Goal: Task Accomplishment & Management: Use online tool/utility

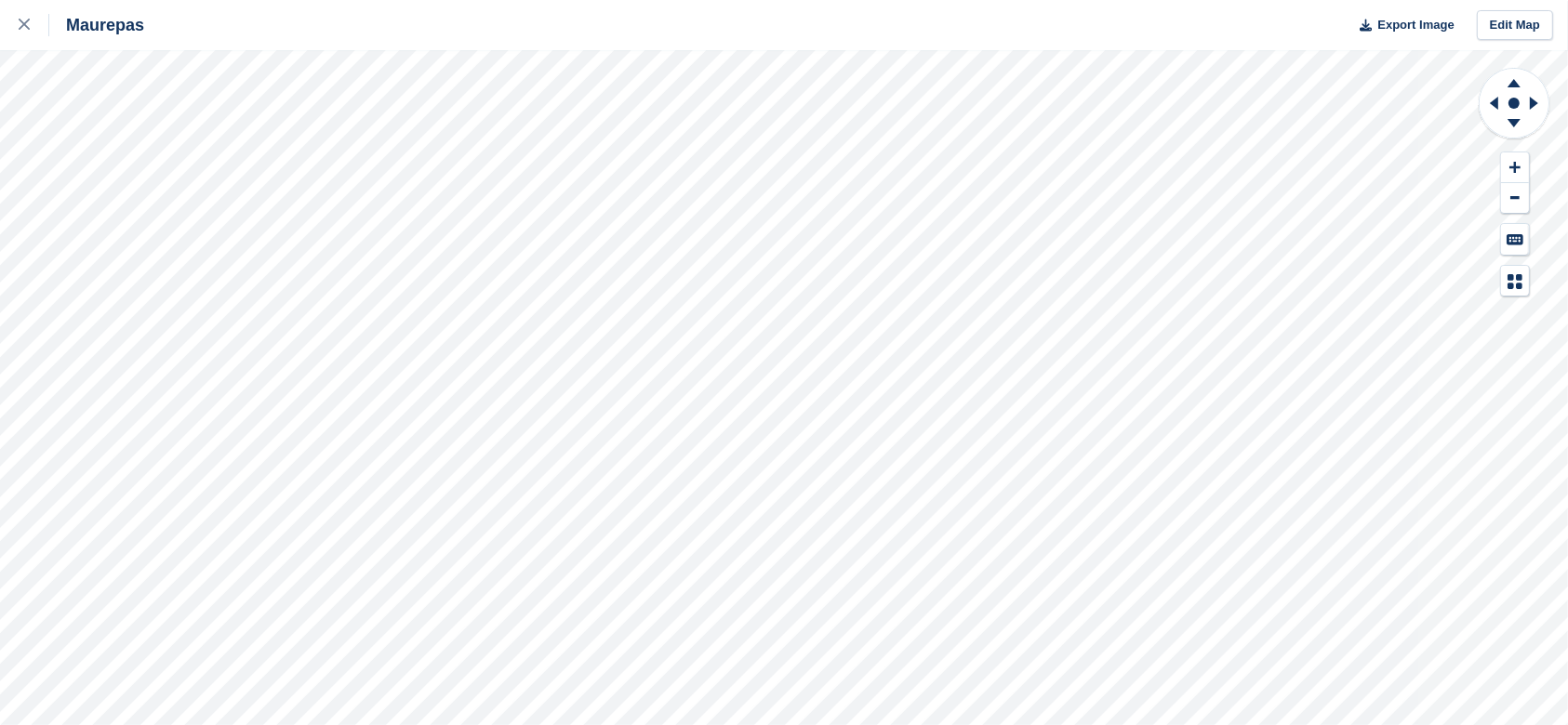
click at [20, 26] on icon at bounding box center [24, 24] width 11 height 11
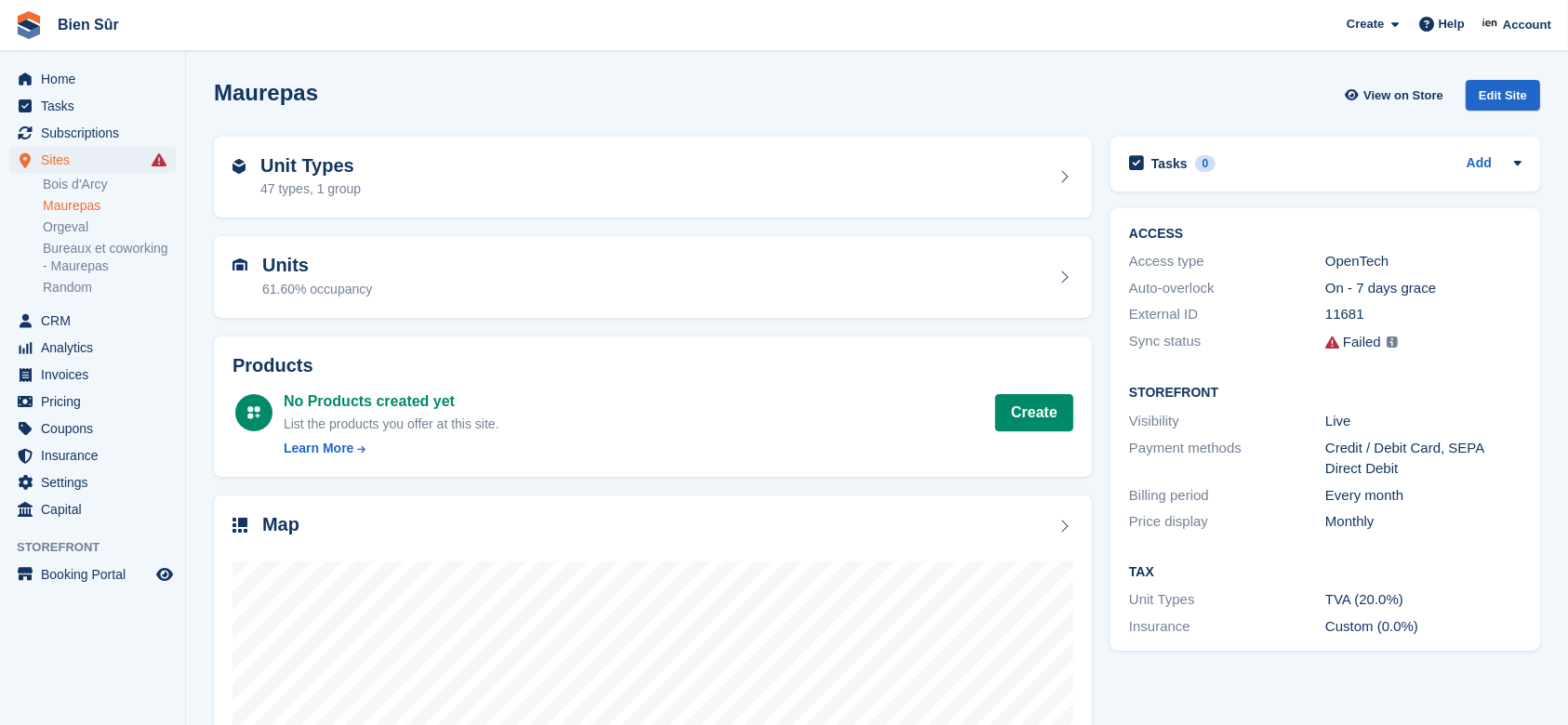
click at [357, 216] on div "Unit Types 47 types, 1 group" at bounding box center [653, 177] width 878 height 81
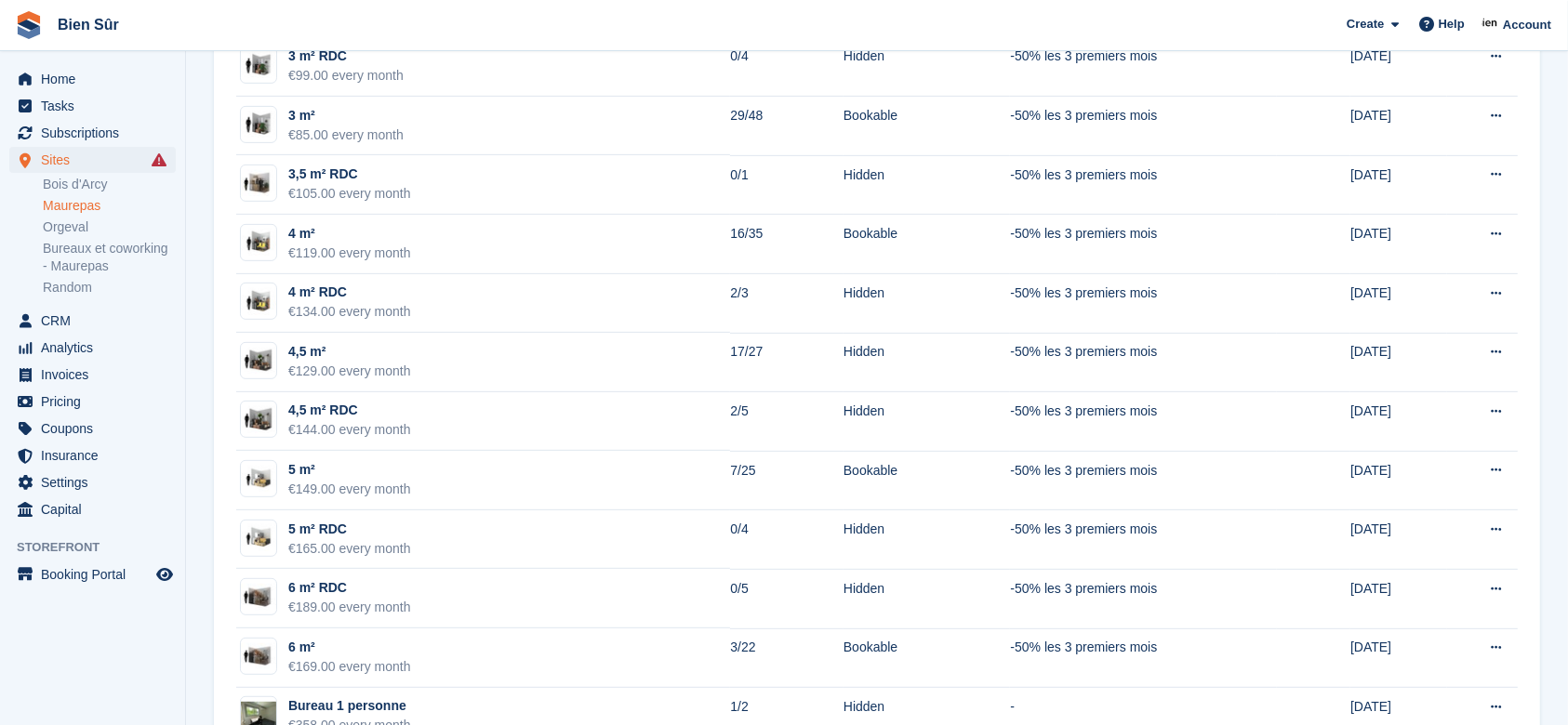
scroll to position [992, 0]
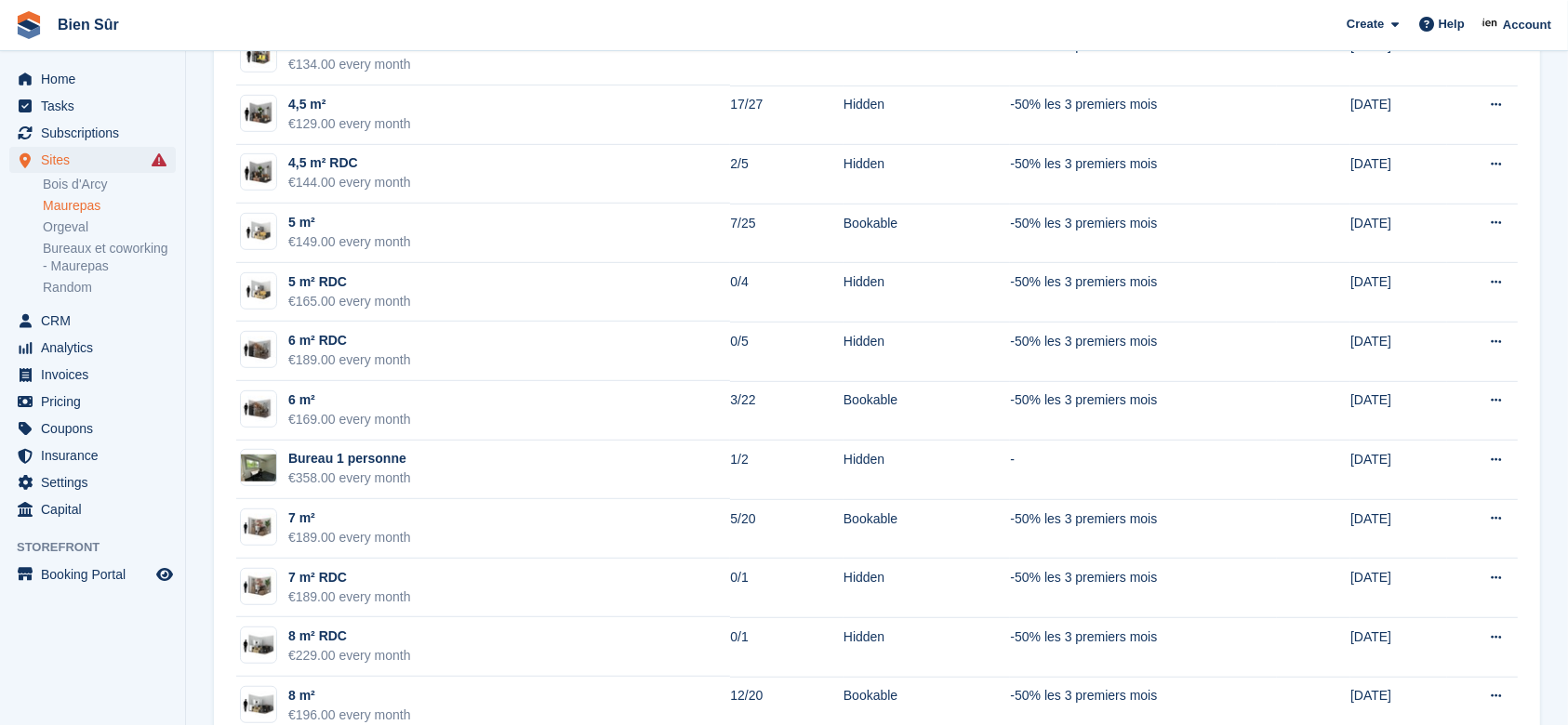
click at [397, 402] on div "6 m²" at bounding box center [349, 400] width 123 height 20
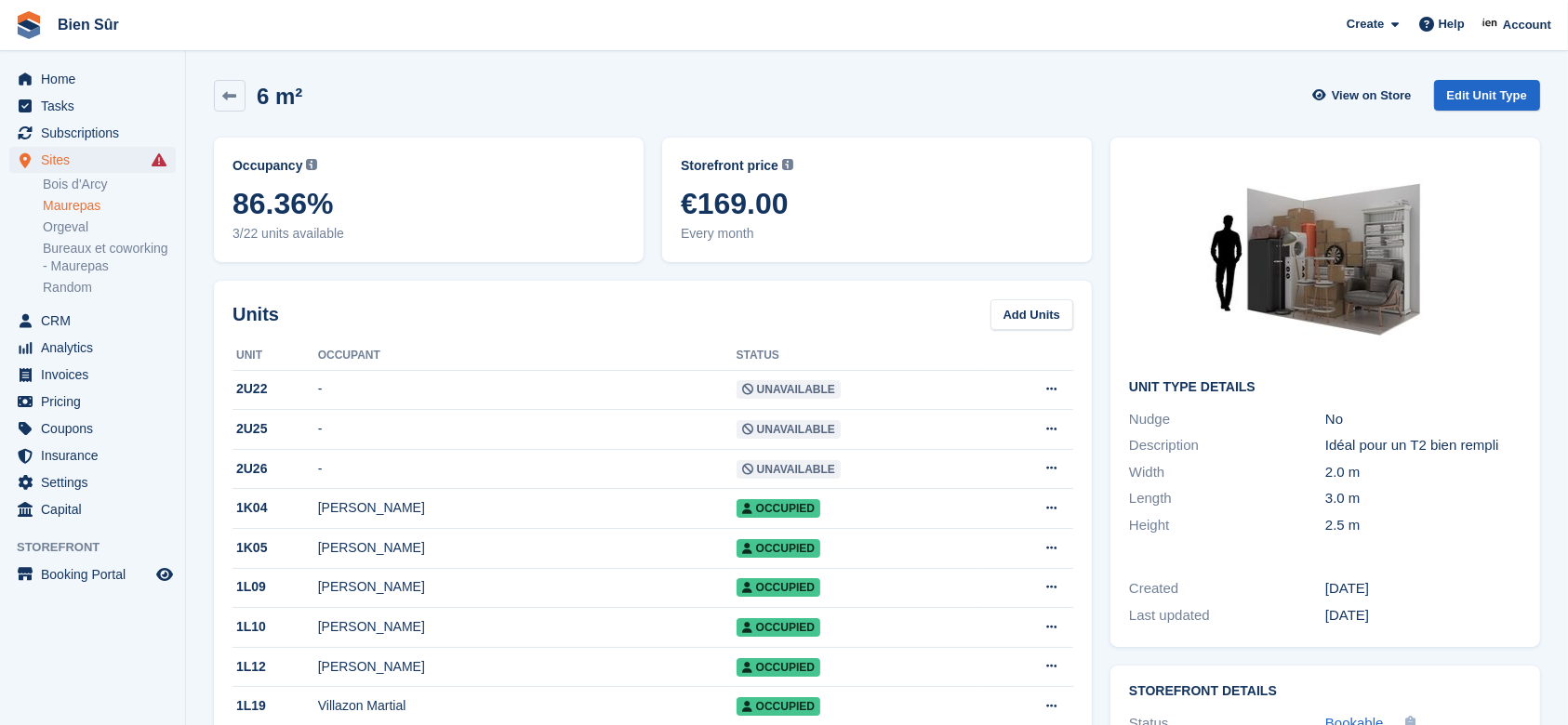
click at [225, 101] on icon at bounding box center [231, 96] width 14 height 14
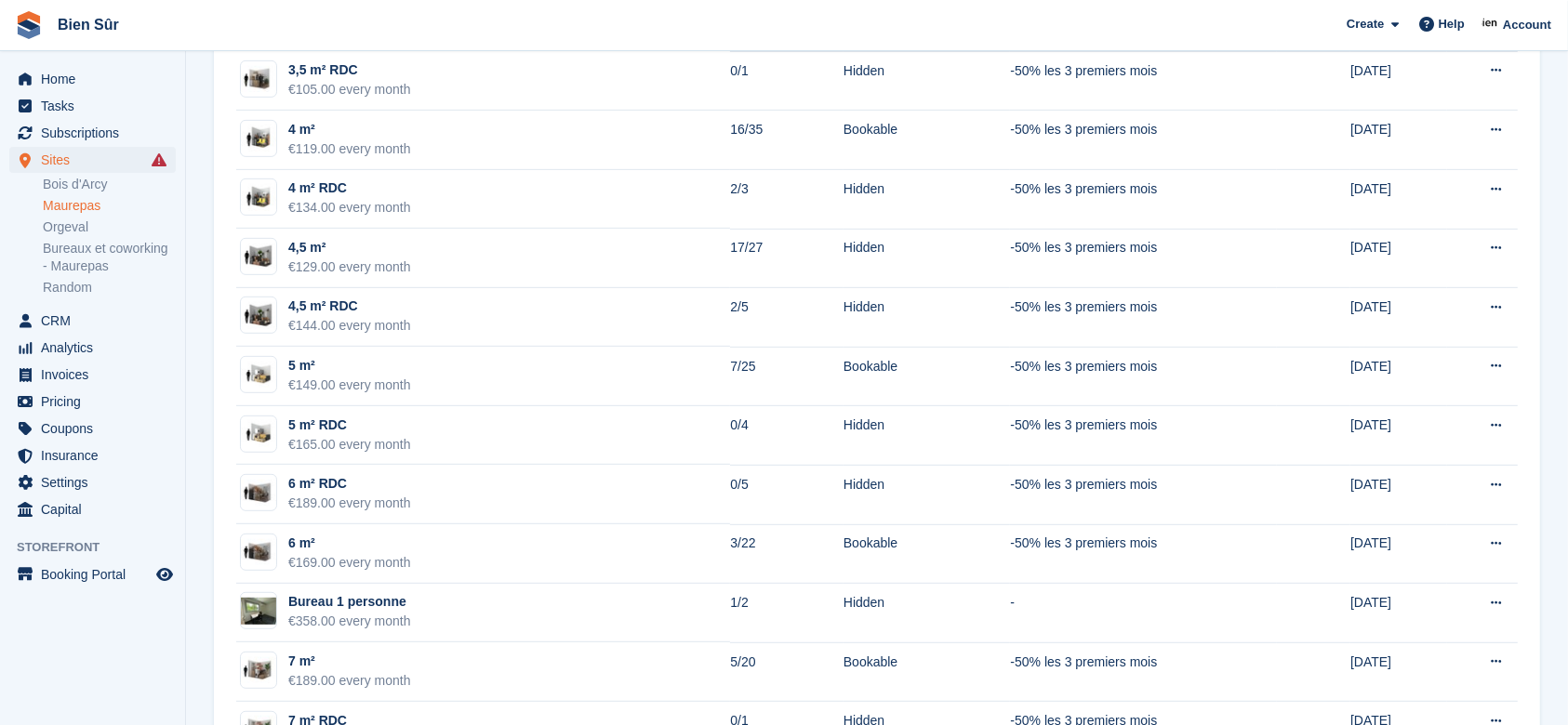
scroll to position [992, 0]
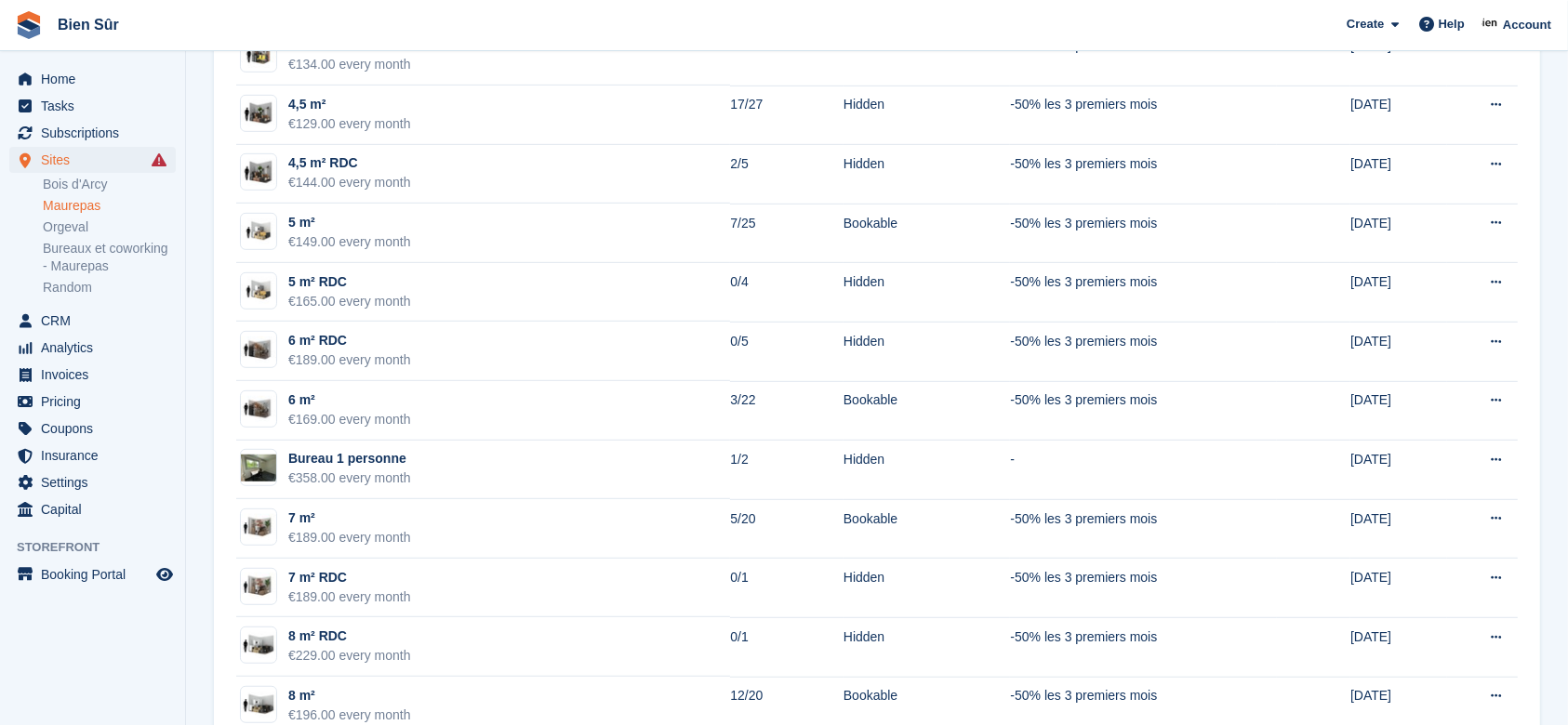
click at [485, 399] on td "6 m² €169.00 every month" at bounding box center [483, 411] width 494 height 60
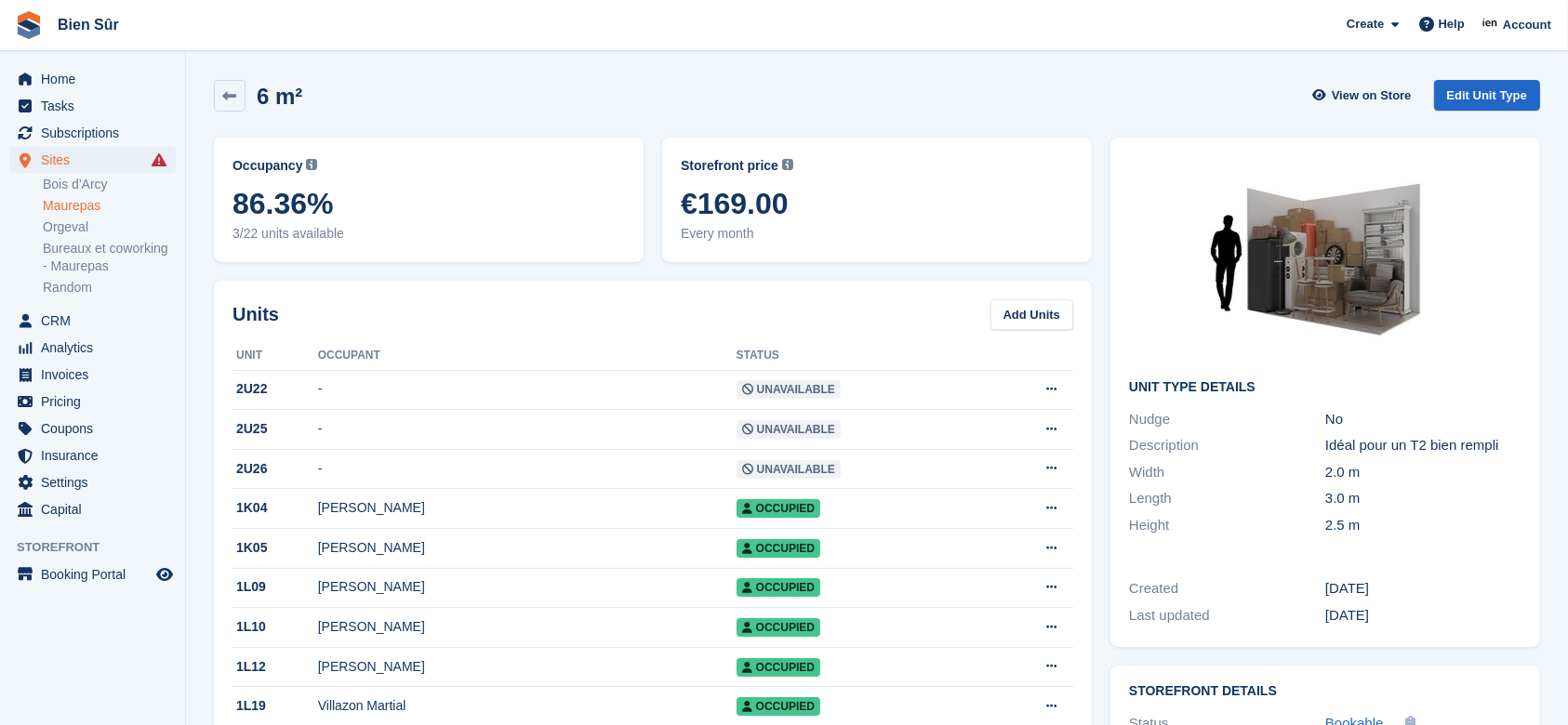
click at [237, 98] on link at bounding box center [230, 96] width 31 height 31
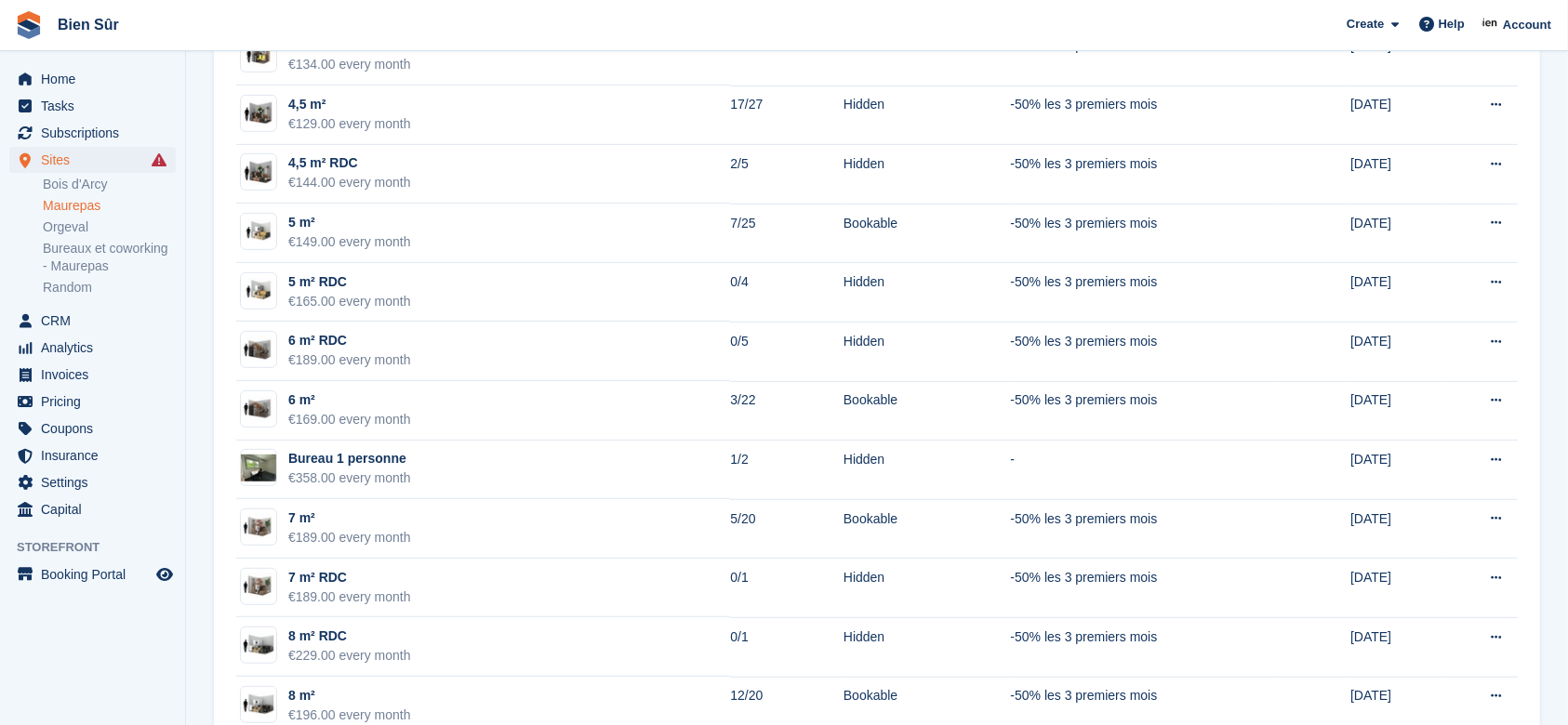
scroll to position [868, 0]
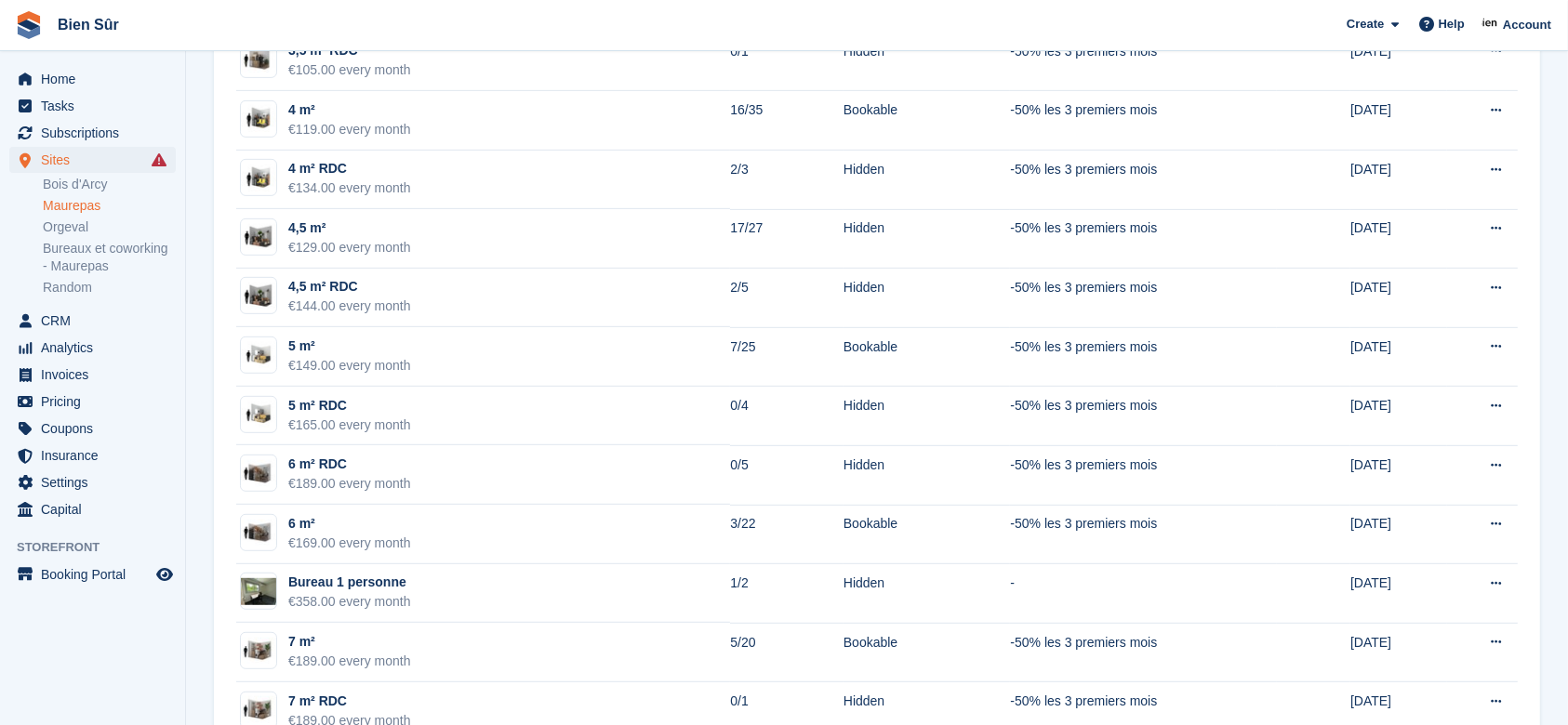
click at [586, 285] on td "4,5 m² RDC €144.00 every month" at bounding box center [483, 298] width 494 height 60
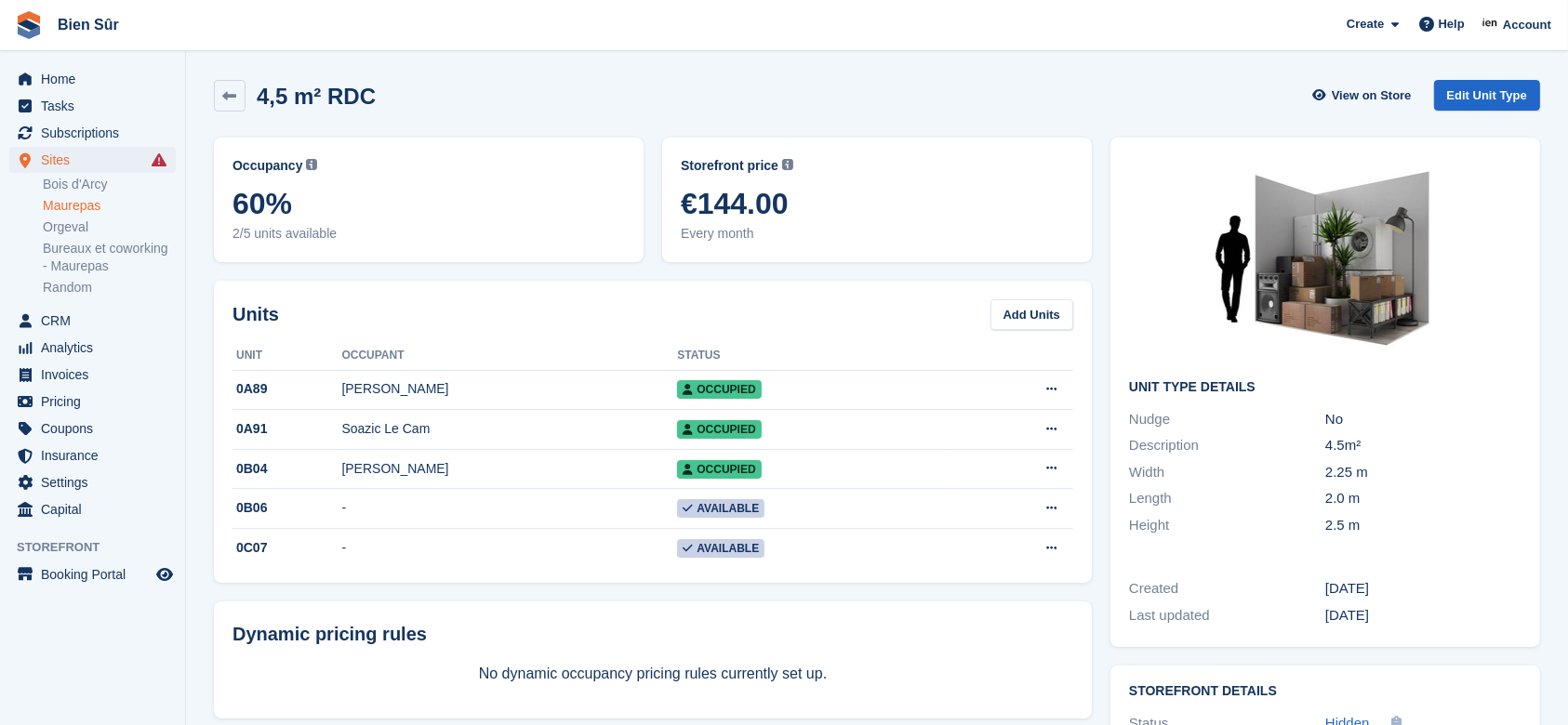
click at [231, 92] on icon at bounding box center [231, 96] width 14 height 14
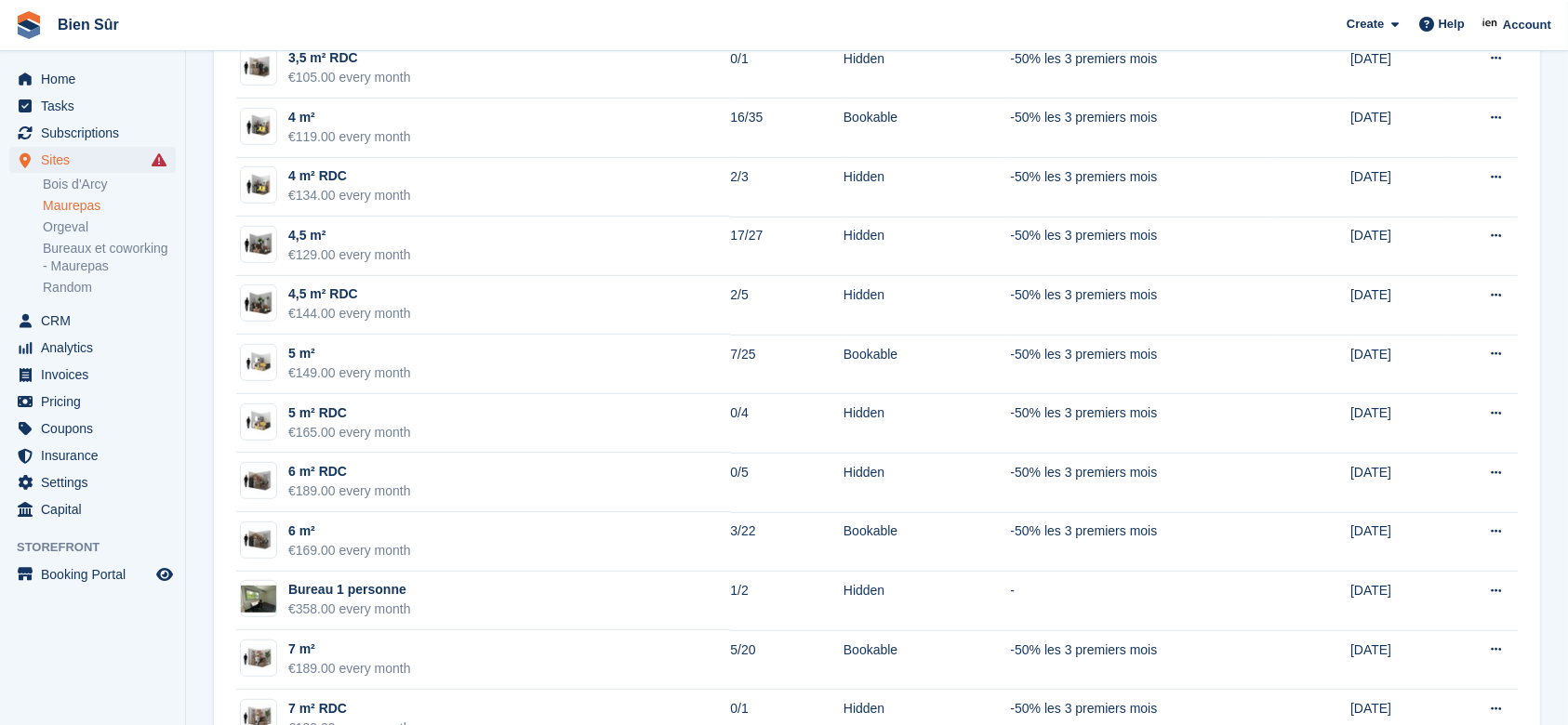
scroll to position [868, 0]
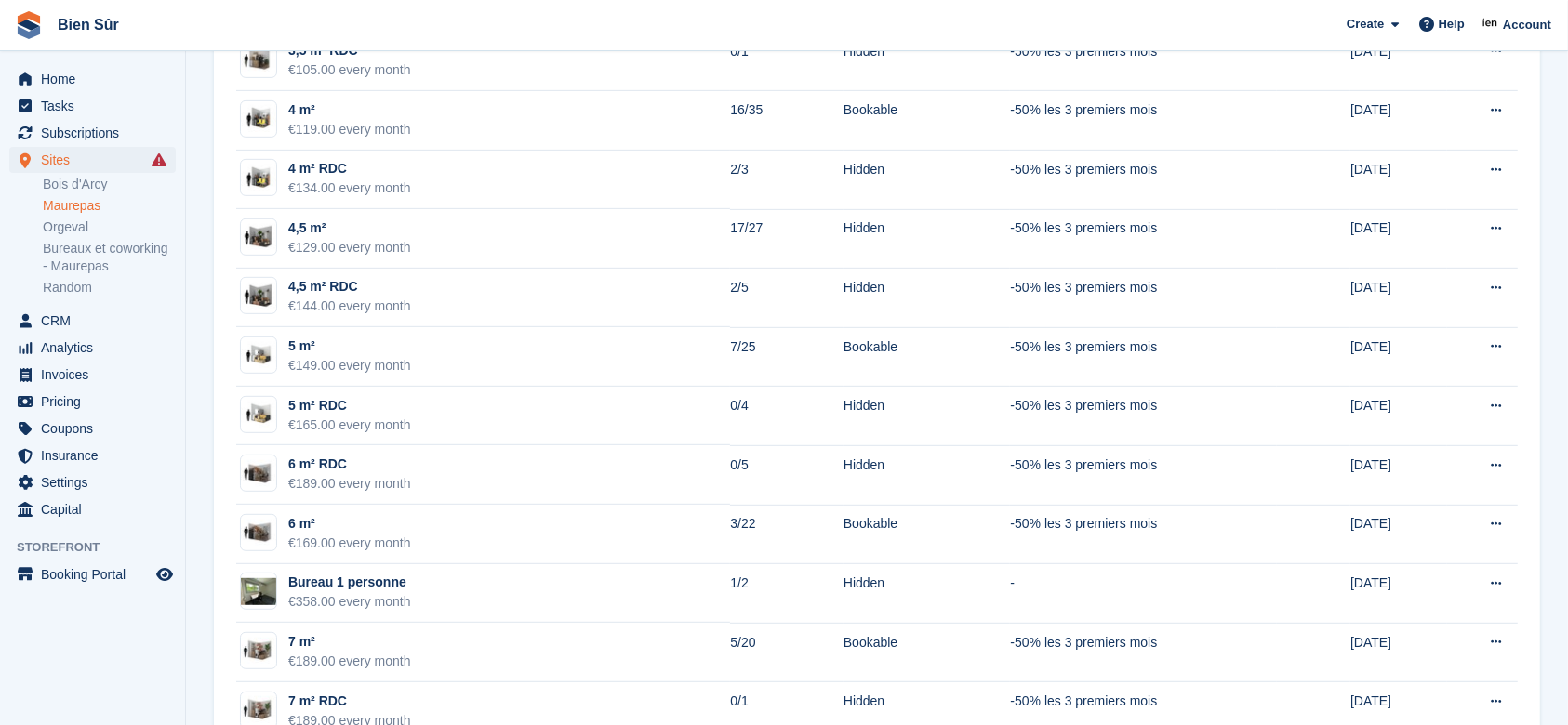
click at [513, 537] on td "6 m² €169.00 every month" at bounding box center [483, 535] width 494 height 60
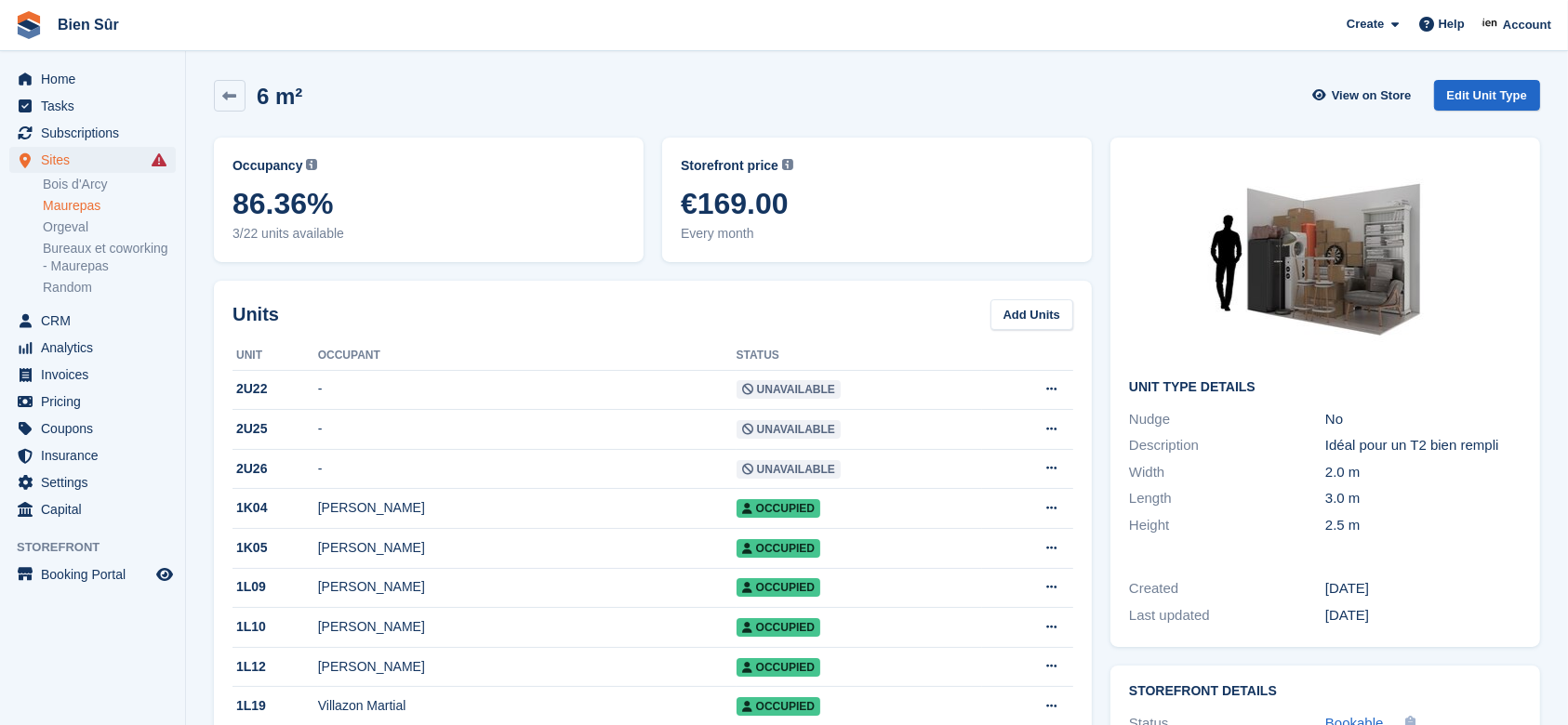
click at [56, 207] on link "Maurepas" at bounding box center [110, 206] width 133 height 18
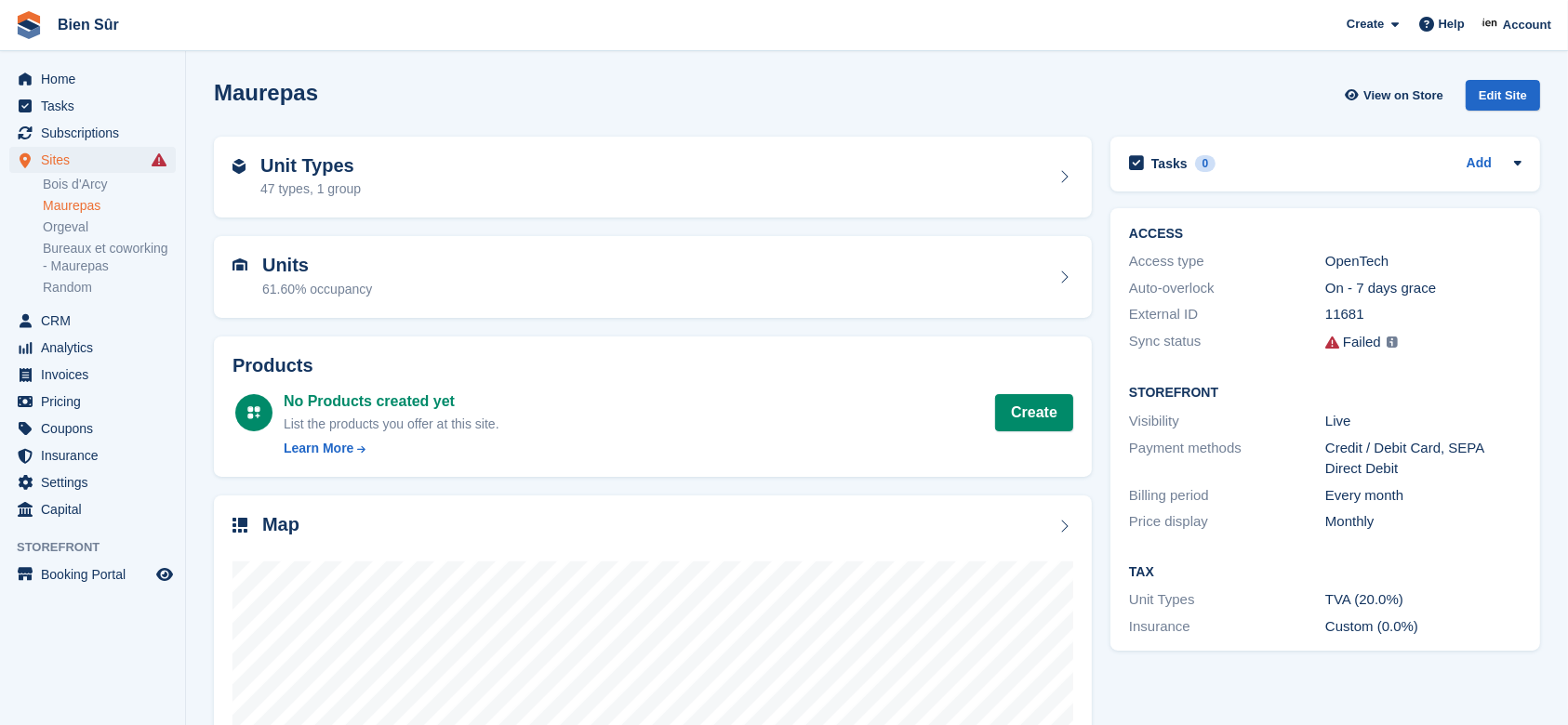
click at [548, 181] on div "Unit Types 47 types, 1 group" at bounding box center [653, 178] width 841 height 45
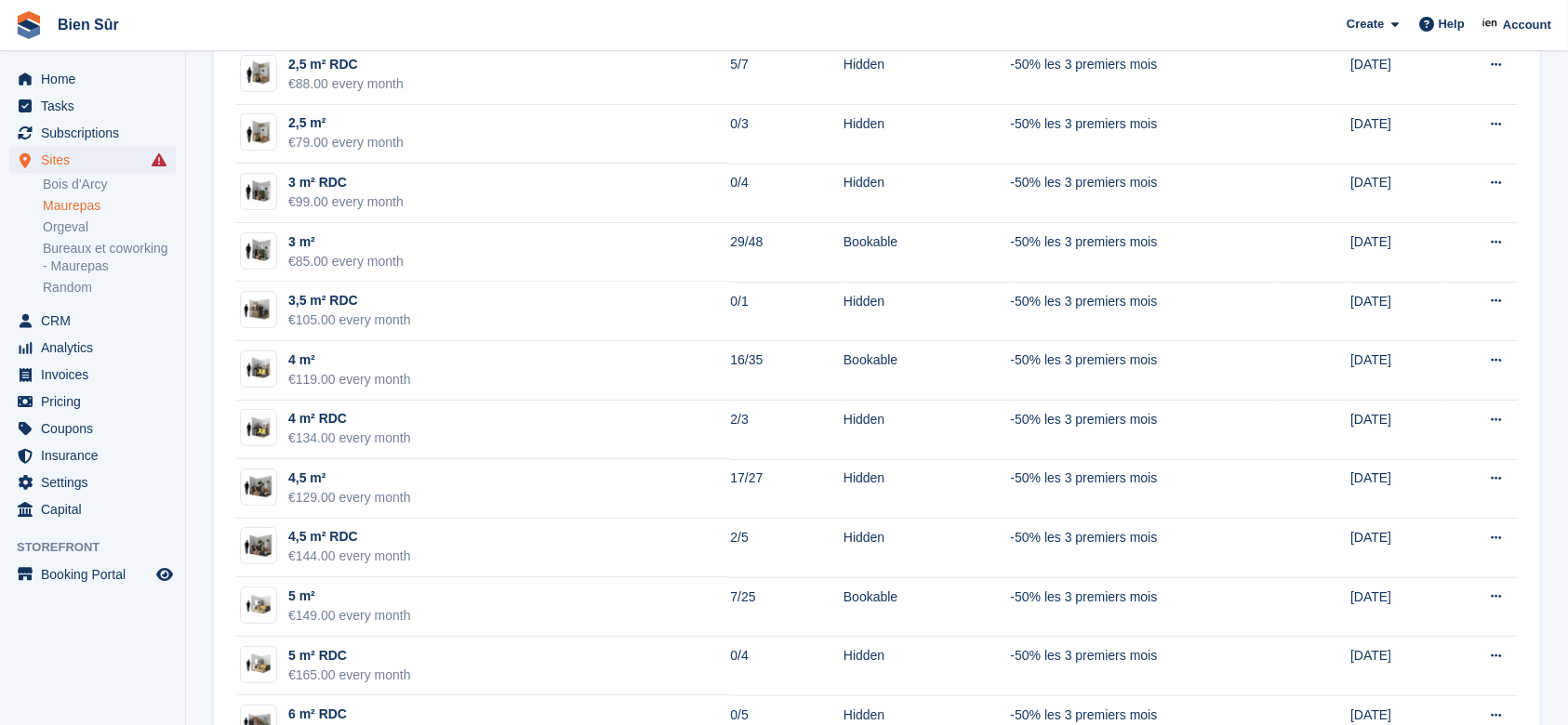
scroll to position [619, 0]
click at [429, 547] on td "4,5 m² RDC €144.00 every month" at bounding box center [483, 546] width 494 height 60
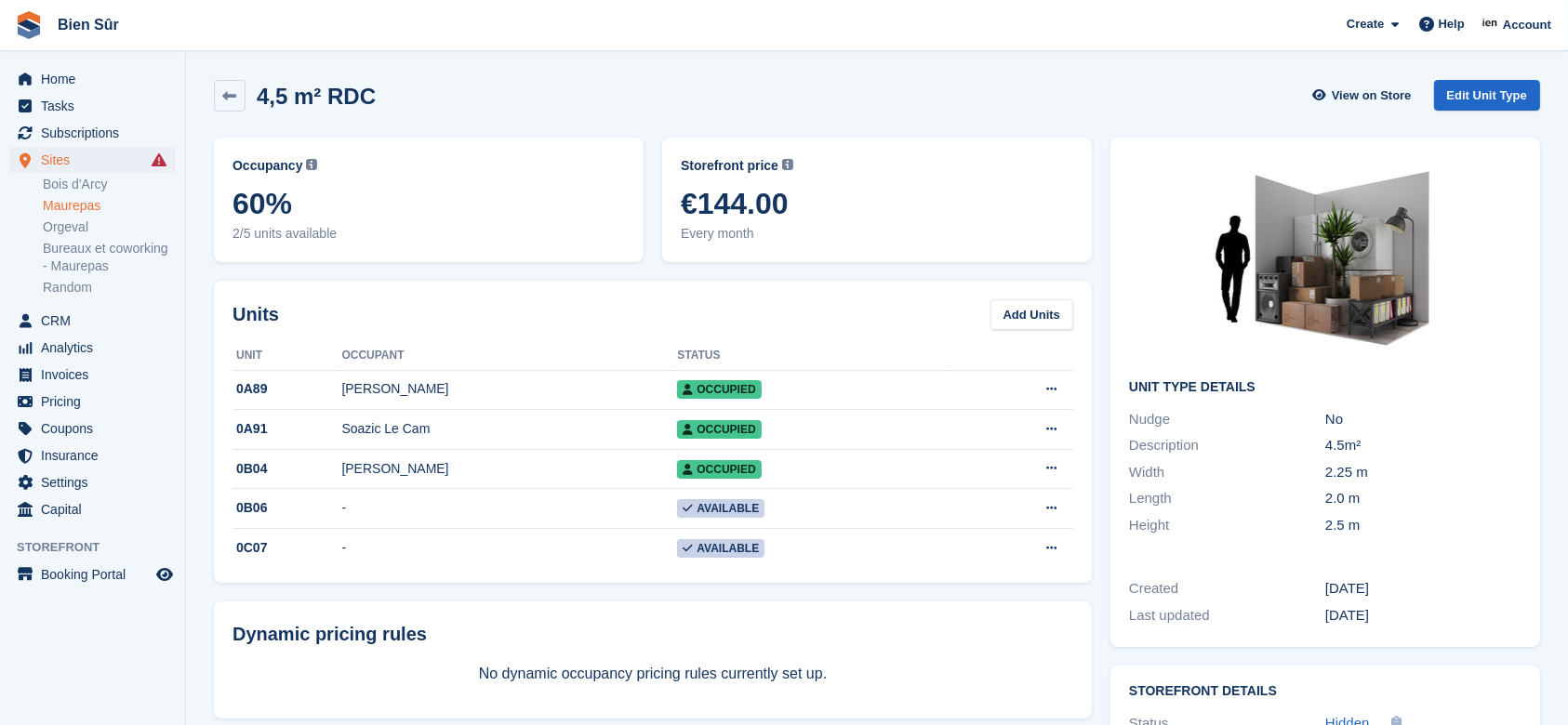
drag, startPoint x: 787, startPoint y: 113, endPoint x: 794, endPoint y: 103, distance: 12.2
click at [787, 113] on div "4,5 m² RDC View on Store Edit Unit Type" at bounding box center [877, 99] width 1345 height 58
click at [68, 140] on span "Subscriptions" at bounding box center [97, 132] width 112 height 26
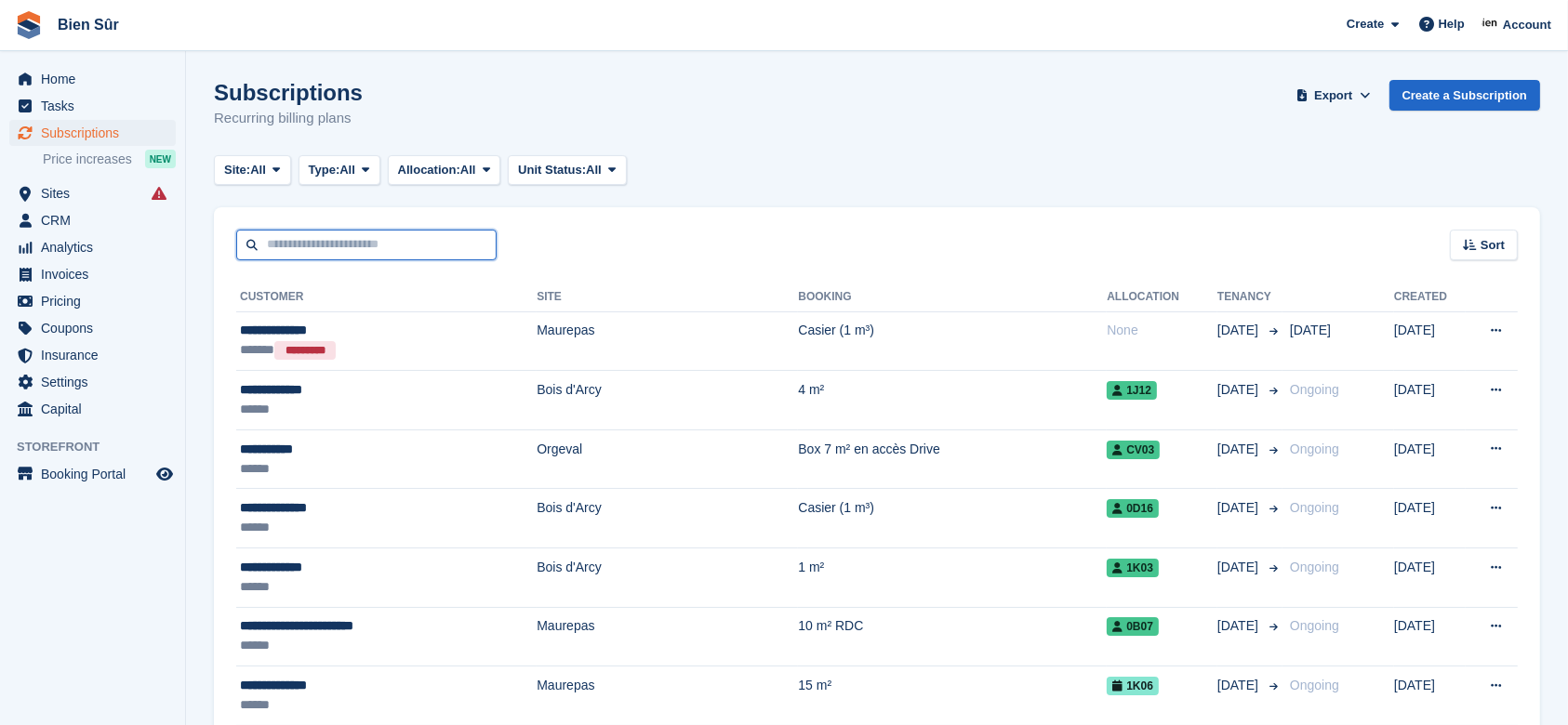
click at [293, 233] on input "text" at bounding box center [366, 244] width 260 height 30
type input "******"
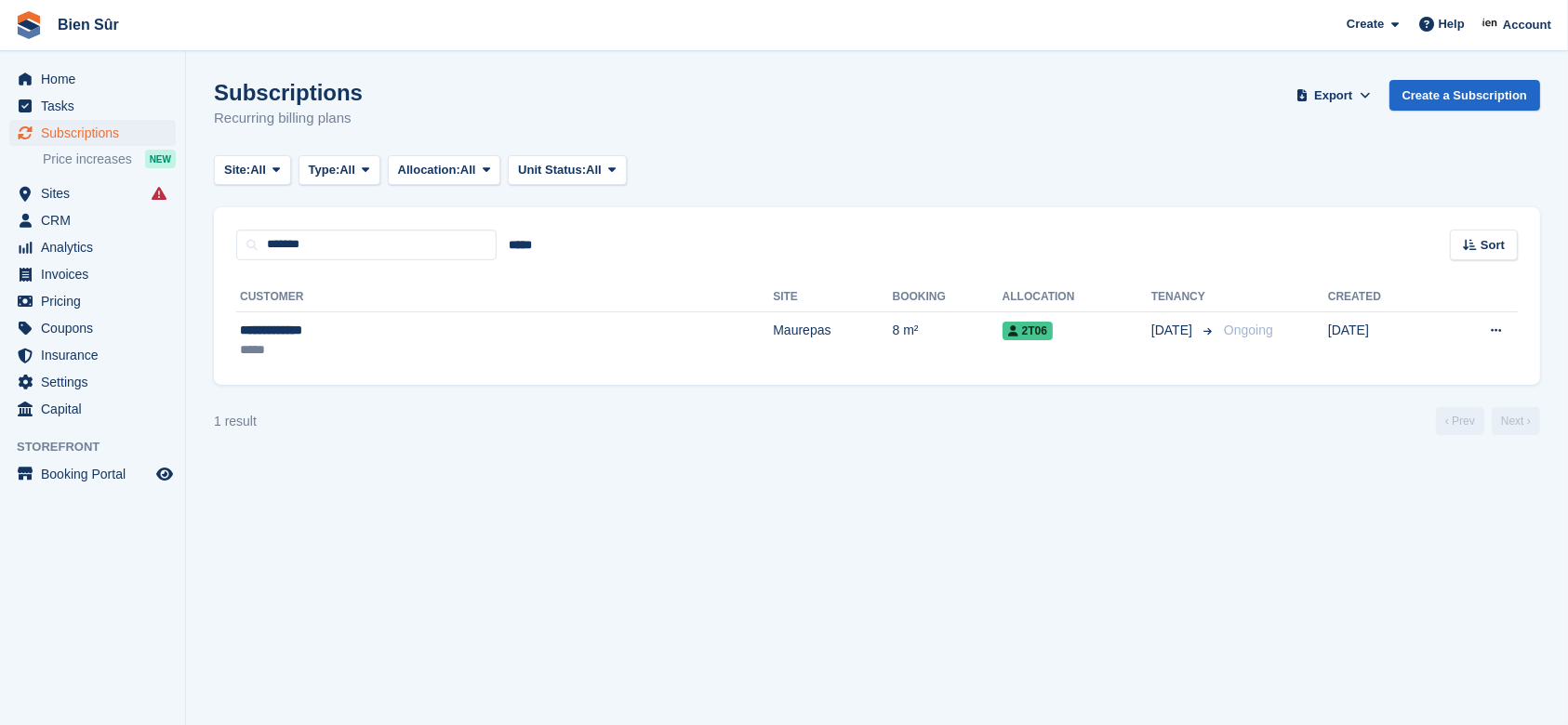
click at [423, 314] on td "**********" at bounding box center [504, 341] width 537 height 59
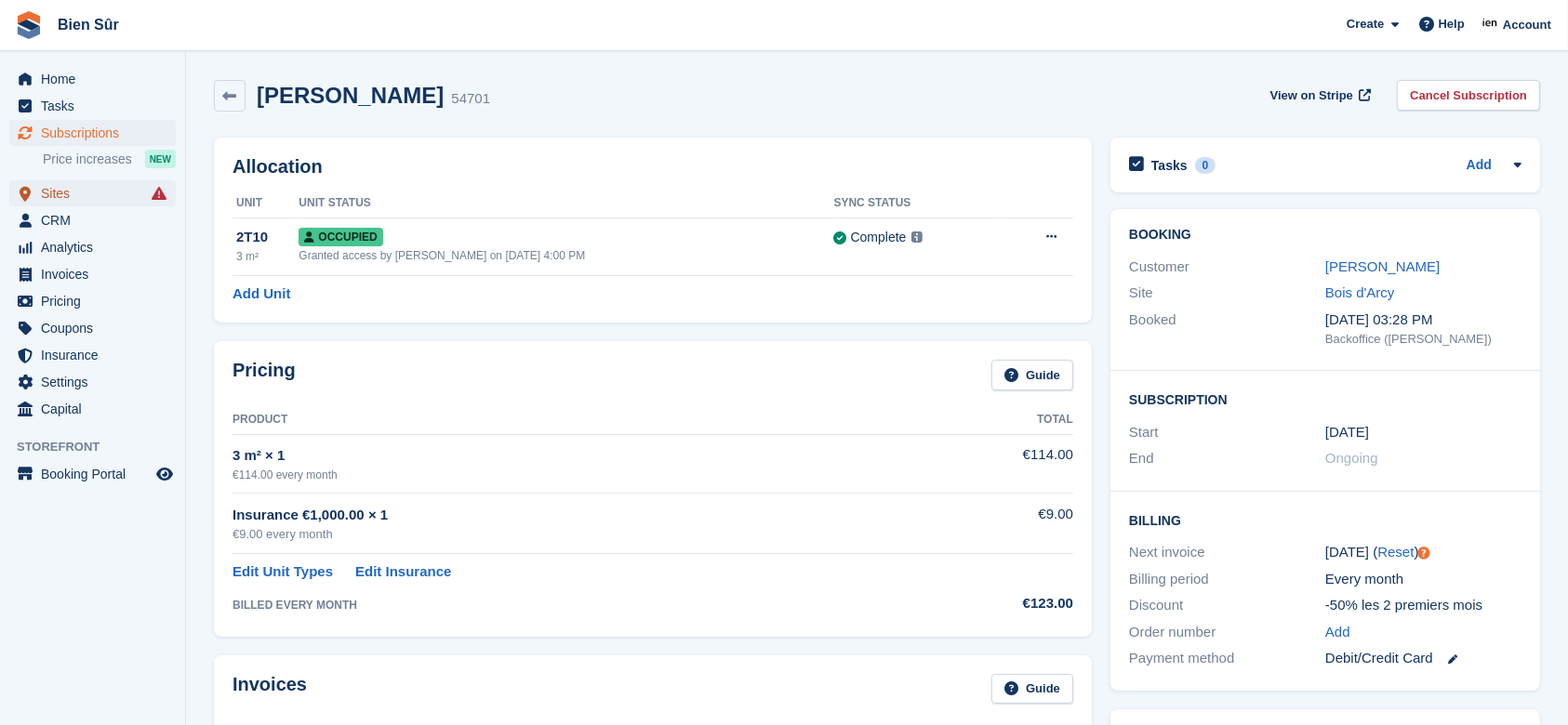
click at [75, 205] on span "Sites" at bounding box center [97, 193] width 112 height 26
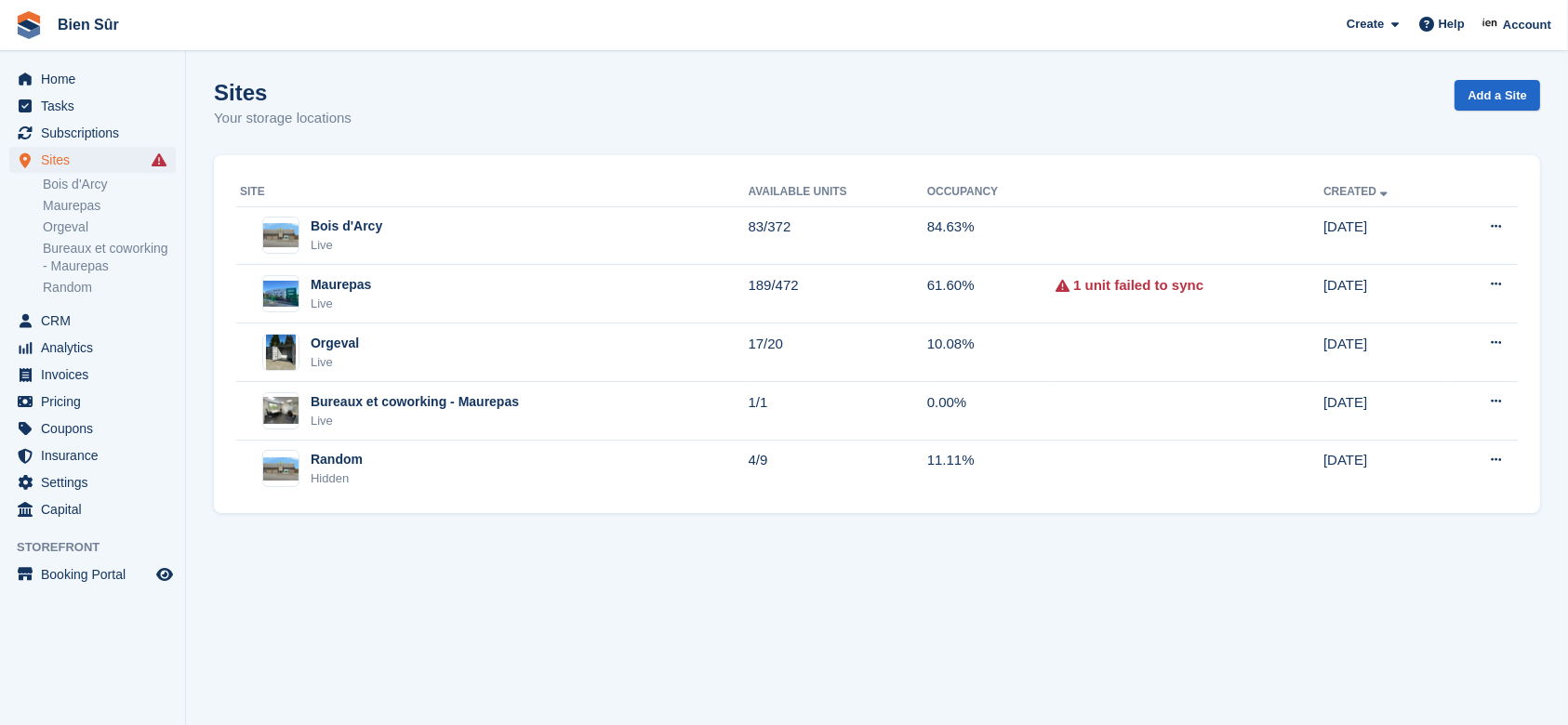
click at [54, 177] on link "Bois d'Arcy" at bounding box center [110, 184] width 133 height 18
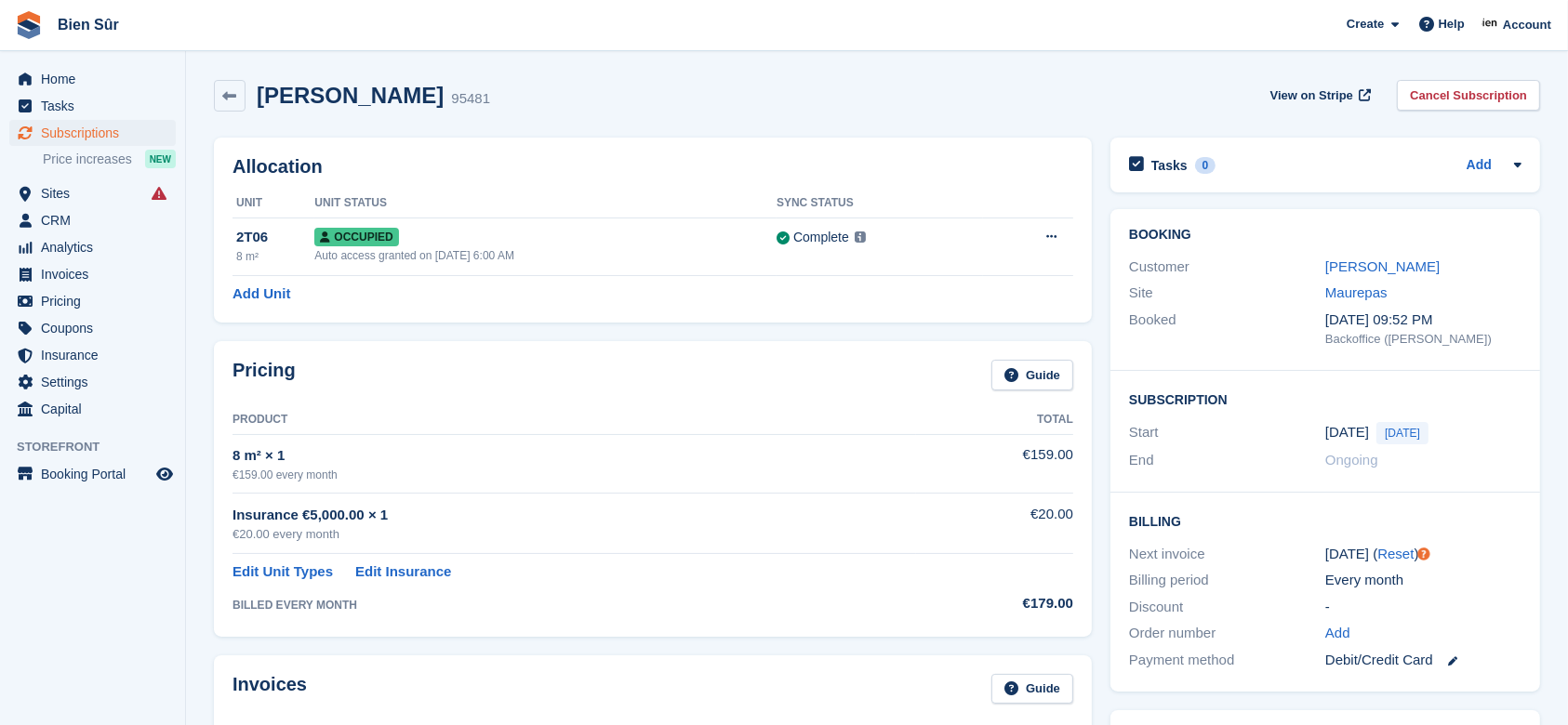
click at [1361, 270] on link "[PERSON_NAME]" at bounding box center [1383, 267] width 115 height 16
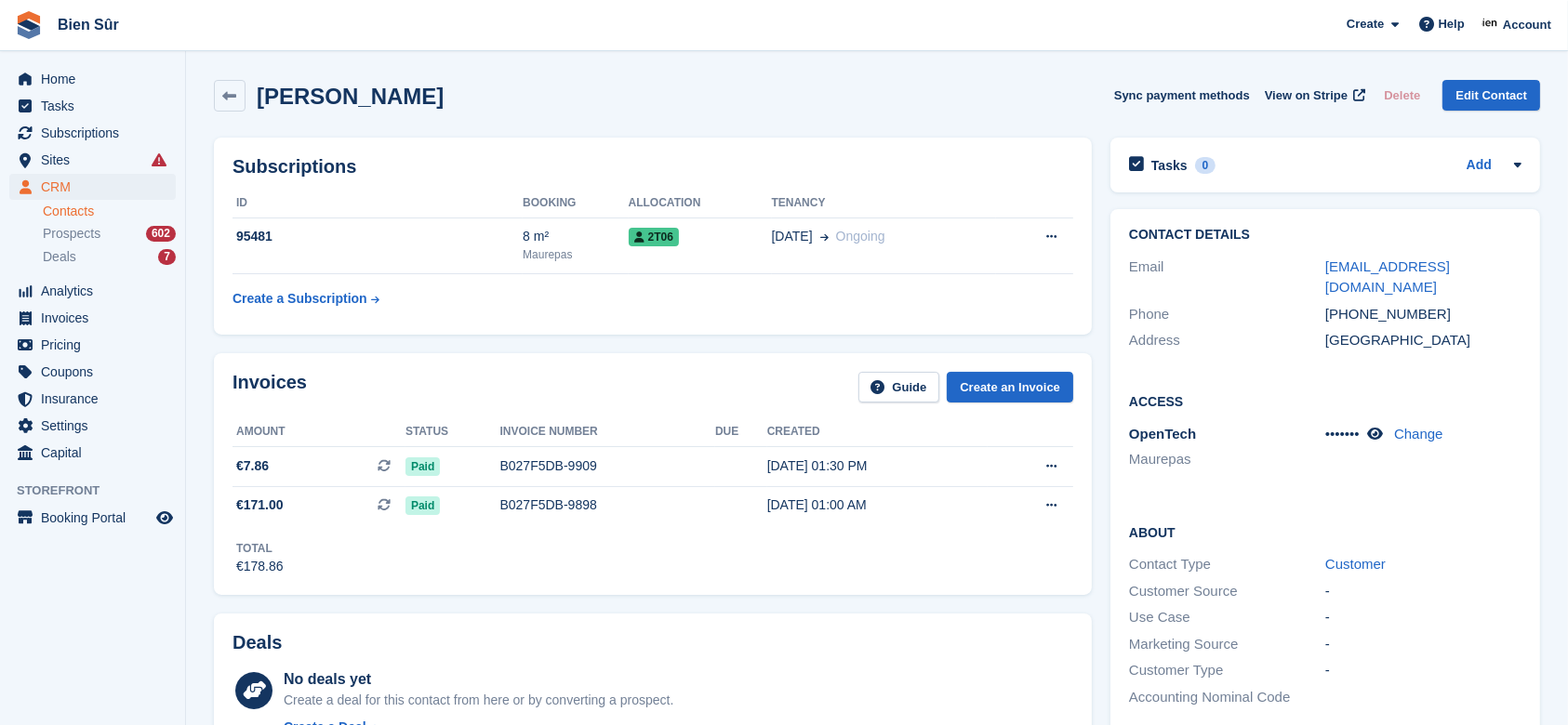
click at [1375, 427] on icon at bounding box center [1376, 434] width 16 height 14
click at [847, 86] on div "[PERSON_NAME] Sync payment methods View on Stripe Delete Edit Contact" at bounding box center [877, 96] width 1327 height 31
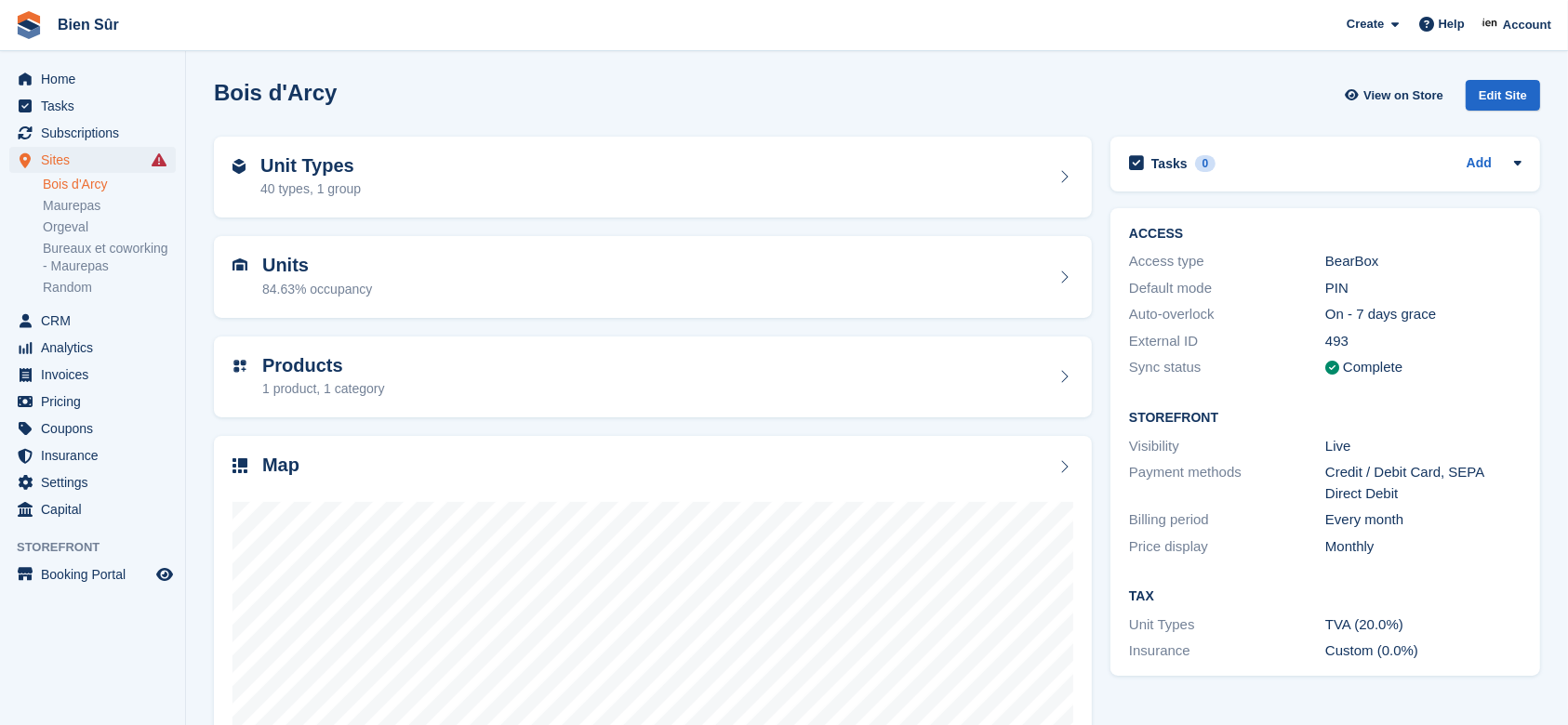
click at [395, 176] on div "Unit Types 40 types, 1 group" at bounding box center [653, 178] width 841 height 45
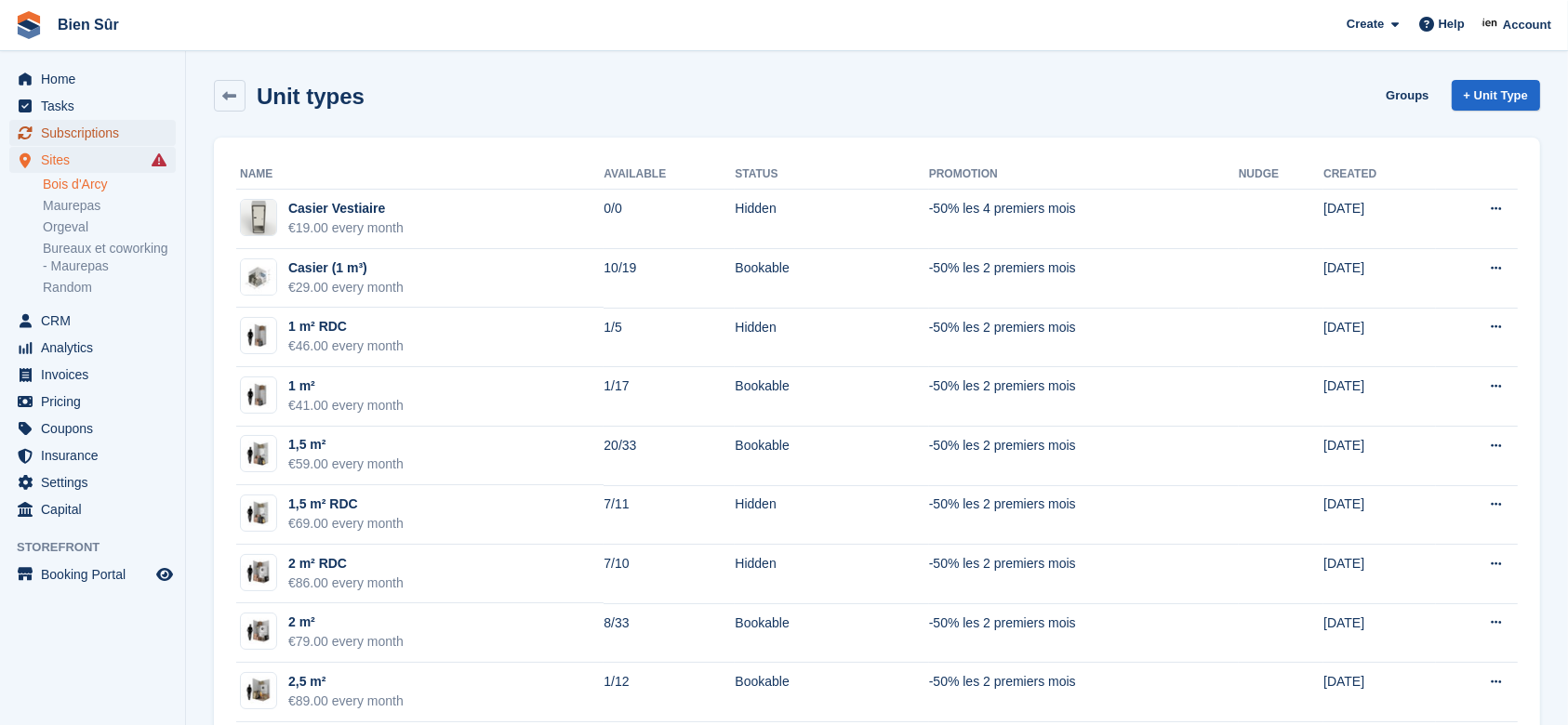
click at [74, 137] on span "Subscriptions" at bounding box center [97, 132] width 112 height 26
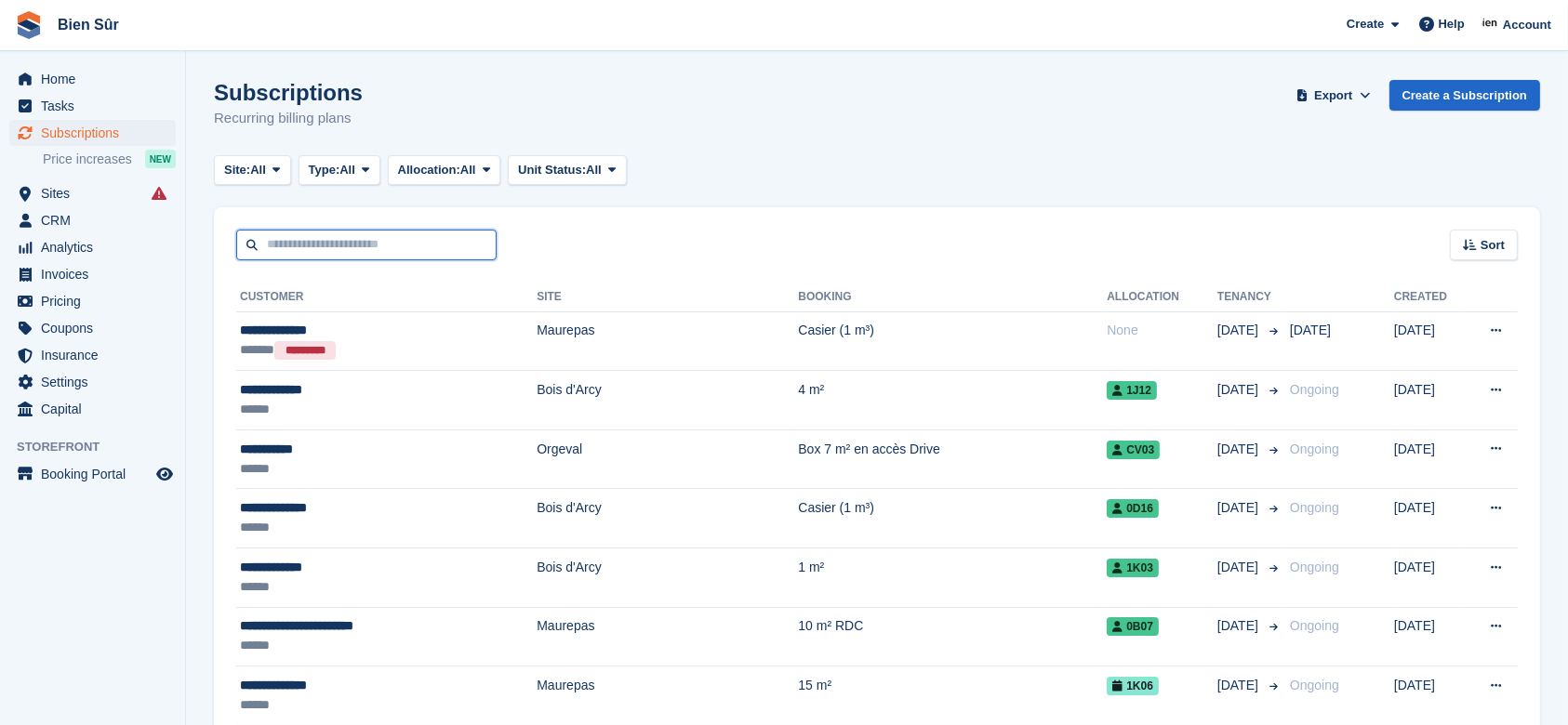
click at [317, 237] on input "text" at bounding box center [366, 244] width 260 height 30
type input "*****"
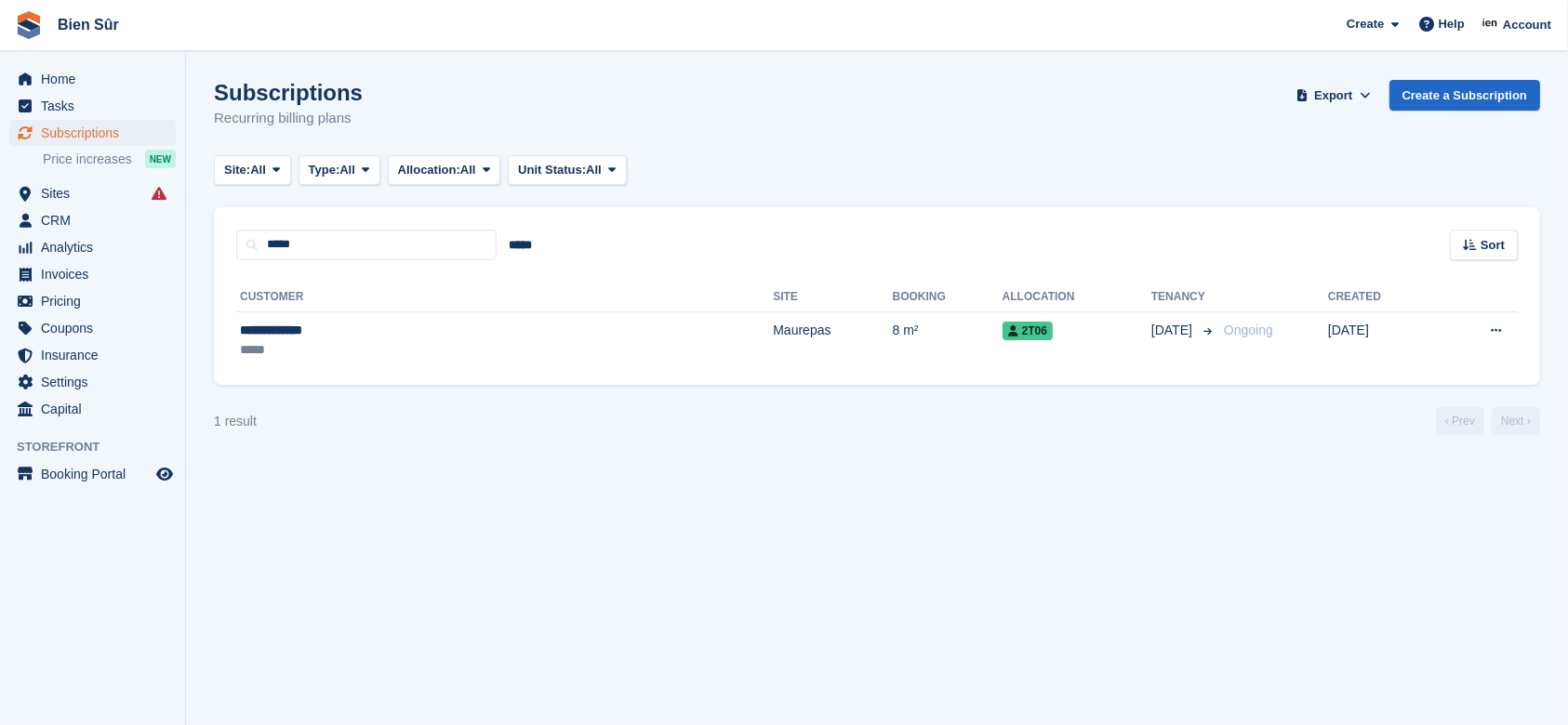
click at [773, 317] on td "Maurepas" at bounding box center [832, 341] width 119 height 59
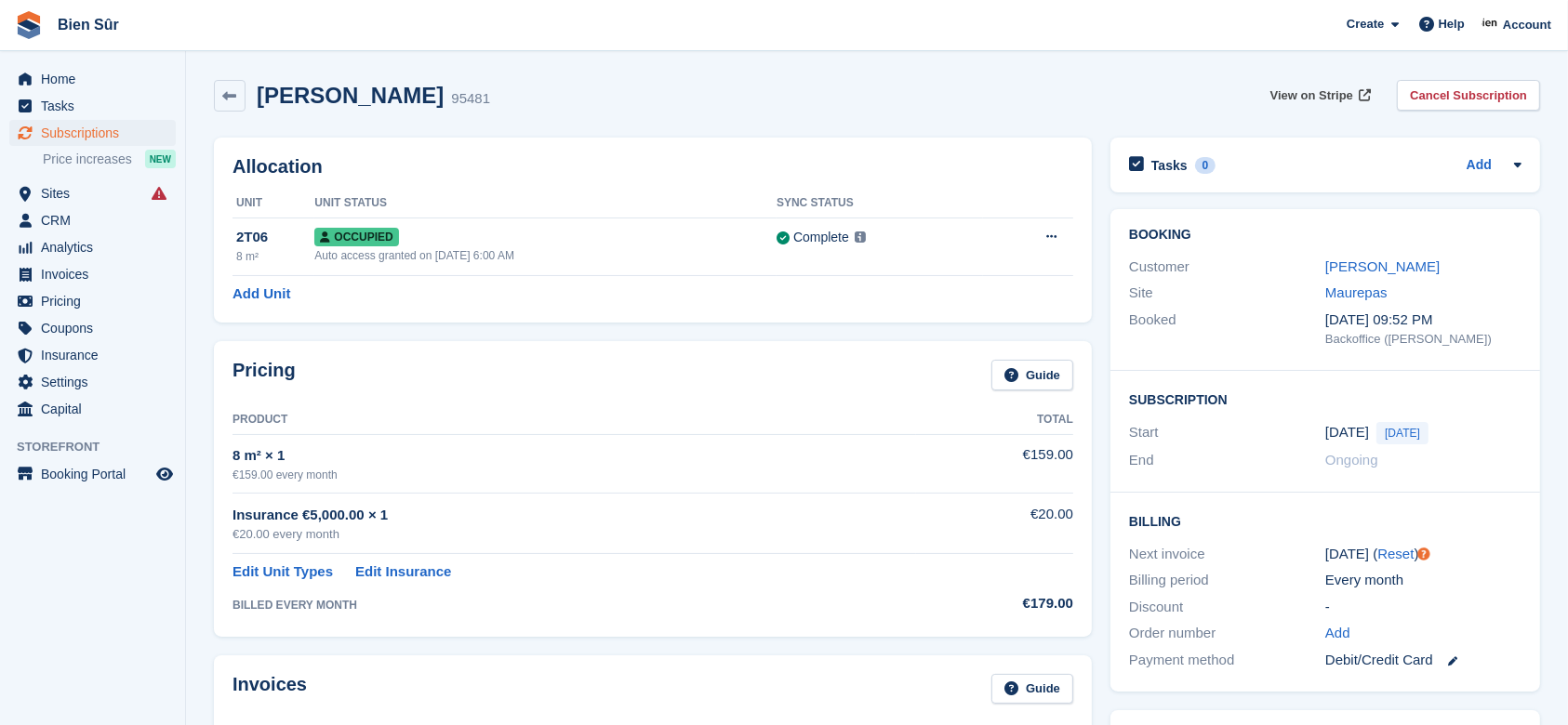
click at [1306, 86] on span "View on Stripe" at bounding box center [1312, 95] width 82 height 19
click at [73, 271] on span "Invoices" at bounding box center [97, 274] width 112 height 26
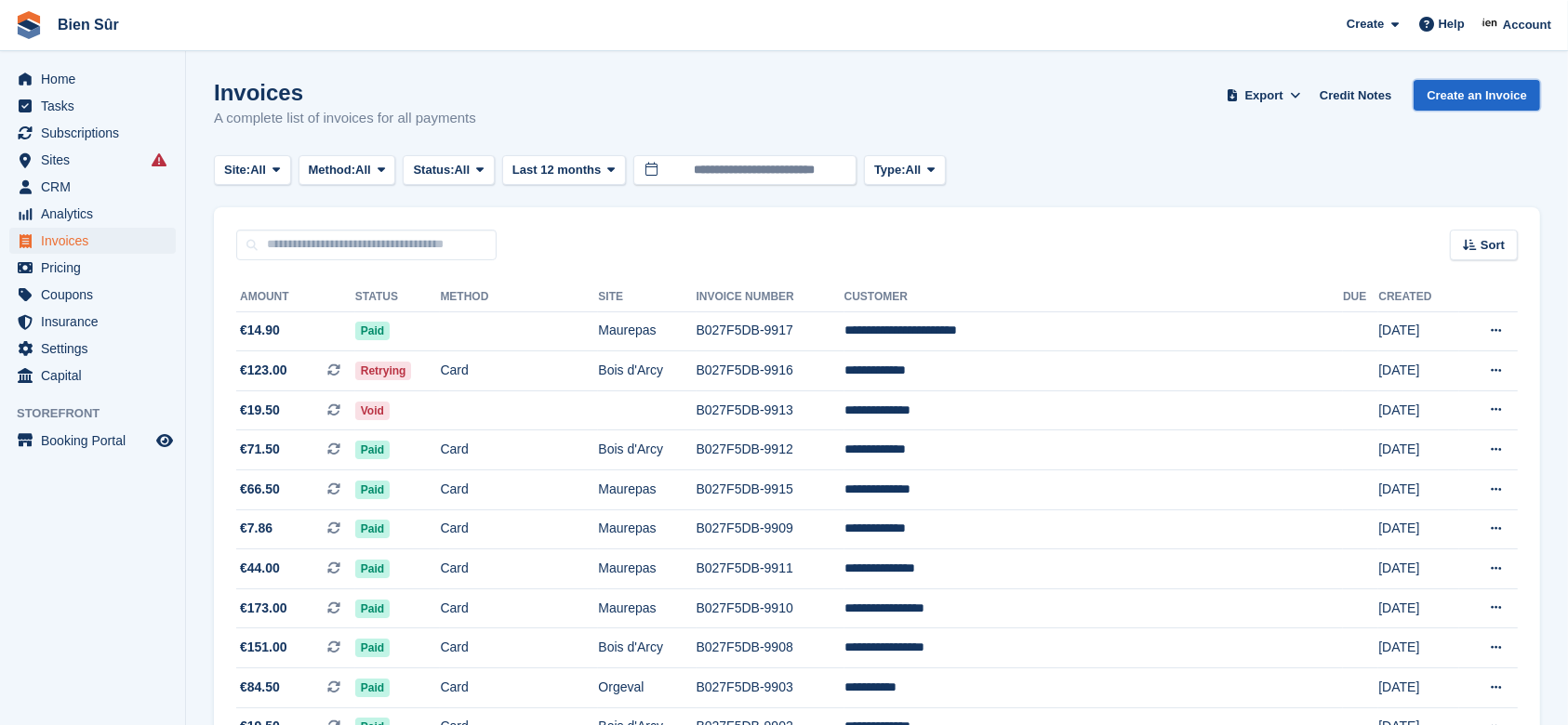
click at [1489, 93] on link "Create an Invoice" at bounding box center [1477, 95] width 127 height 30
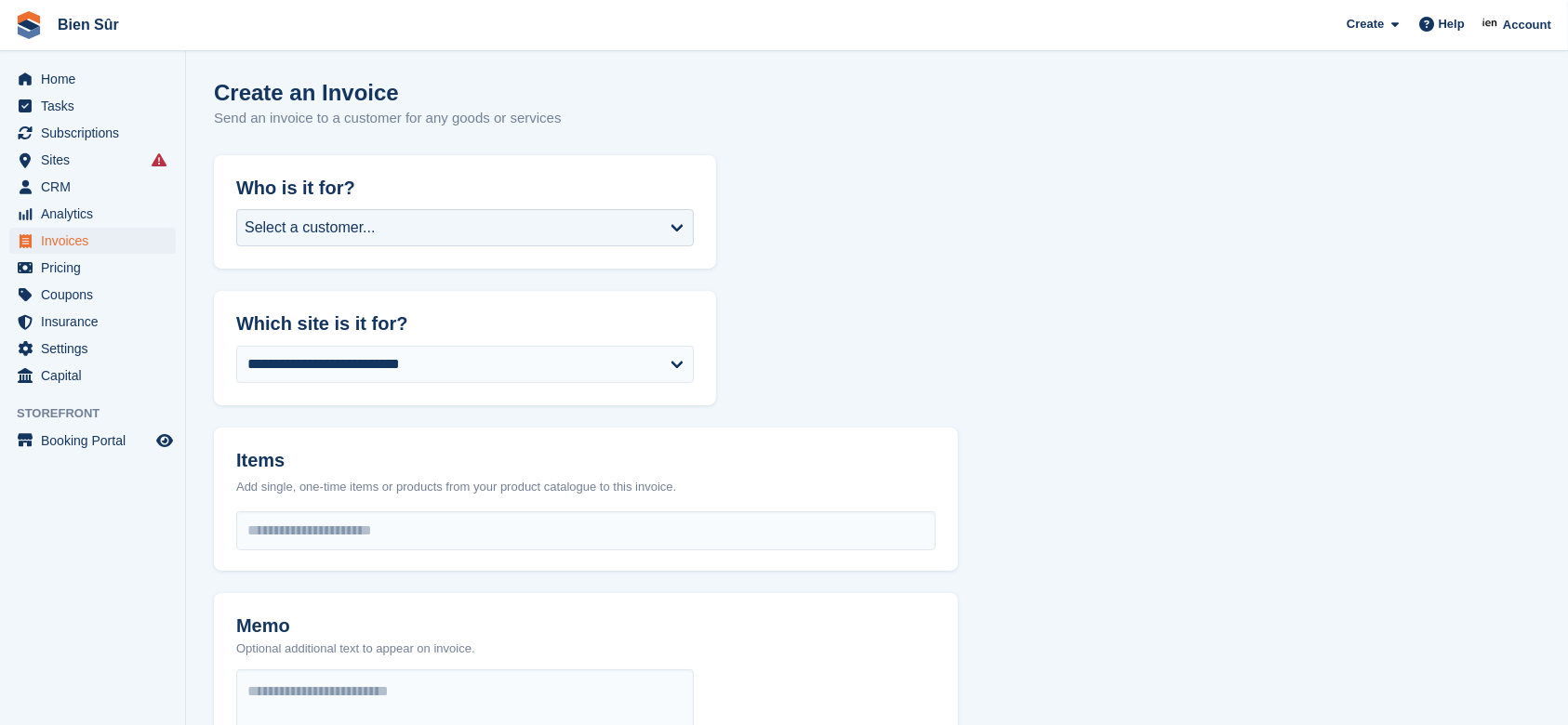
click at [477, 238] on div "Select a customer..." at bounding box center [465, 228] width 457 height 37
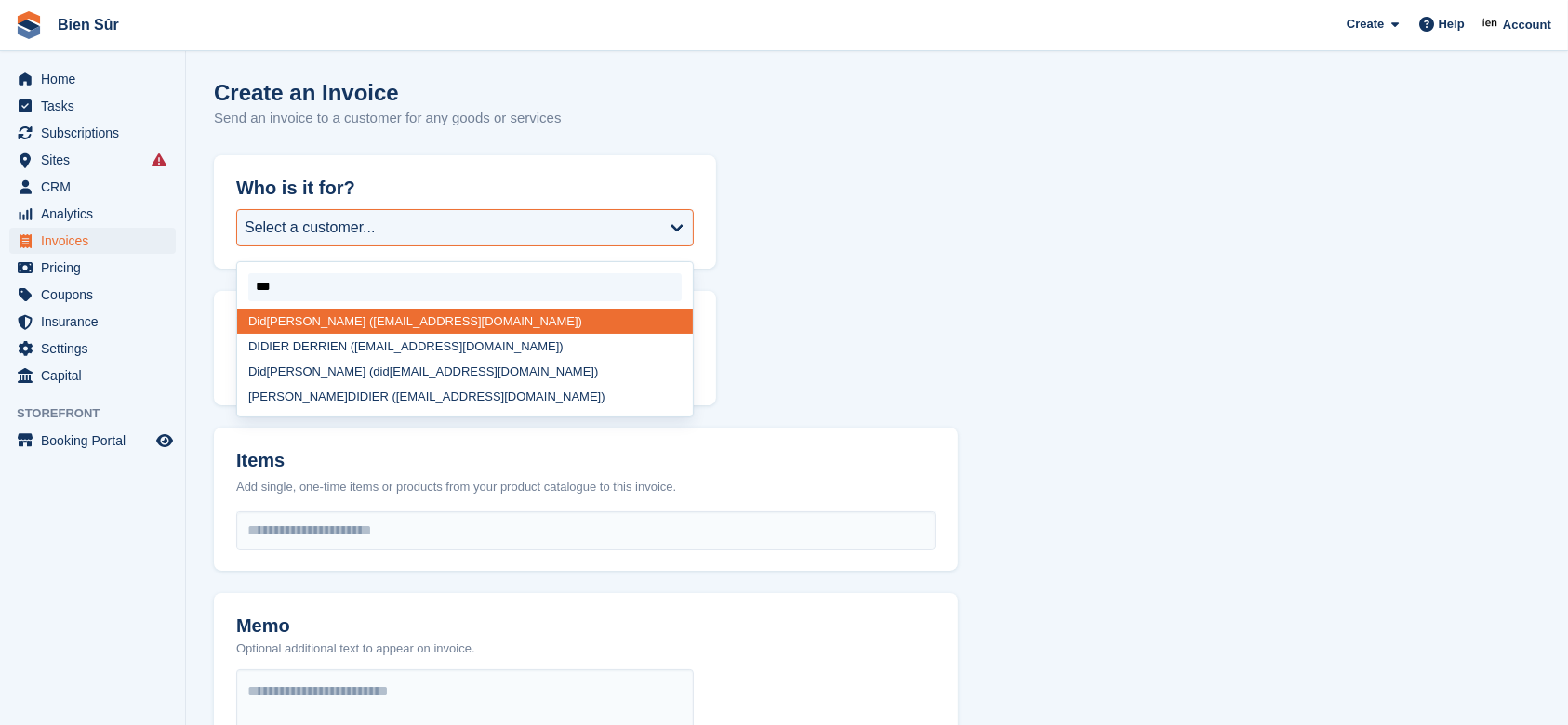
type input "****"
click at [363, 324] on div "Didi [PERSON_NAME] ([EMAIL_ADDRESS][DOMAIN_NAME])" at bounding box center [465, 322] width 456 height 26
select select "******"
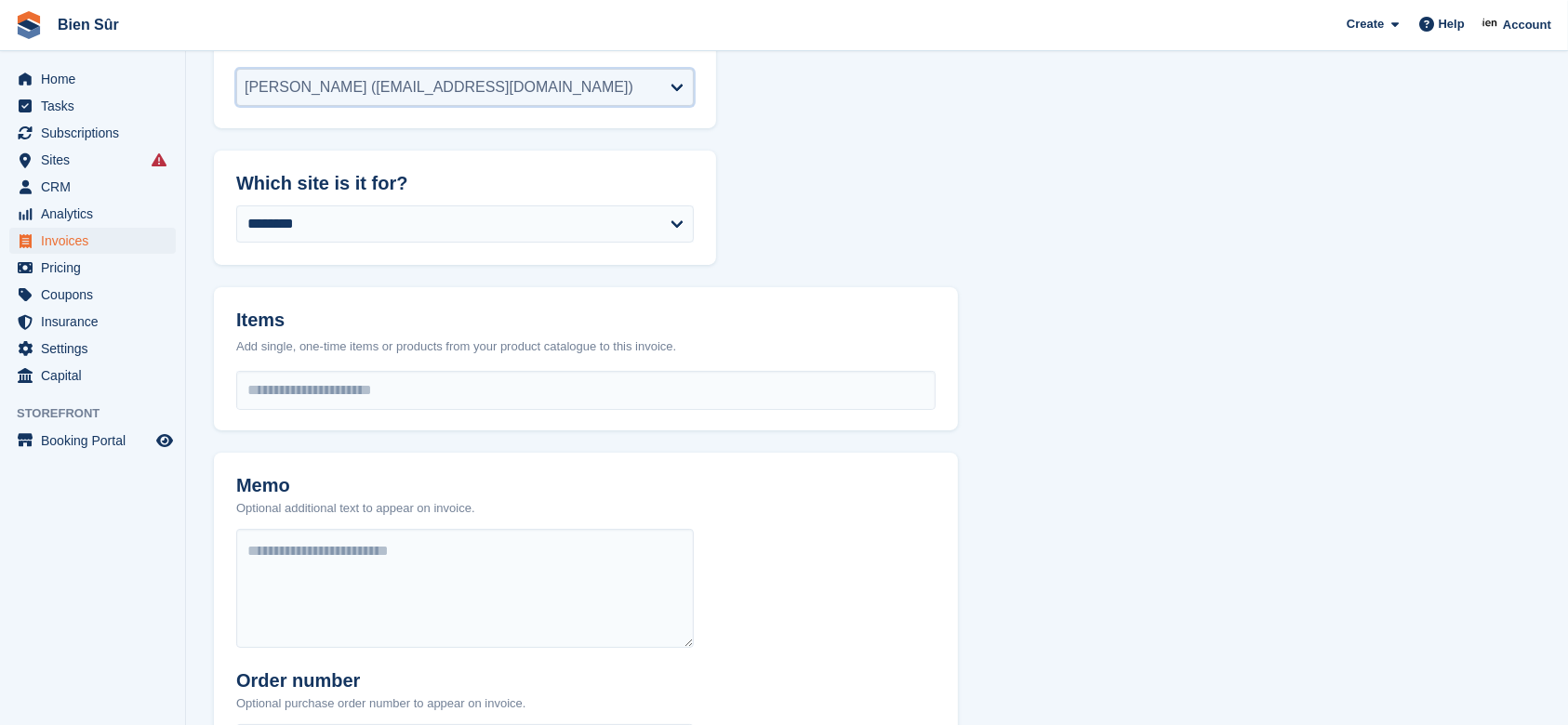
scroll to position [221, 0]
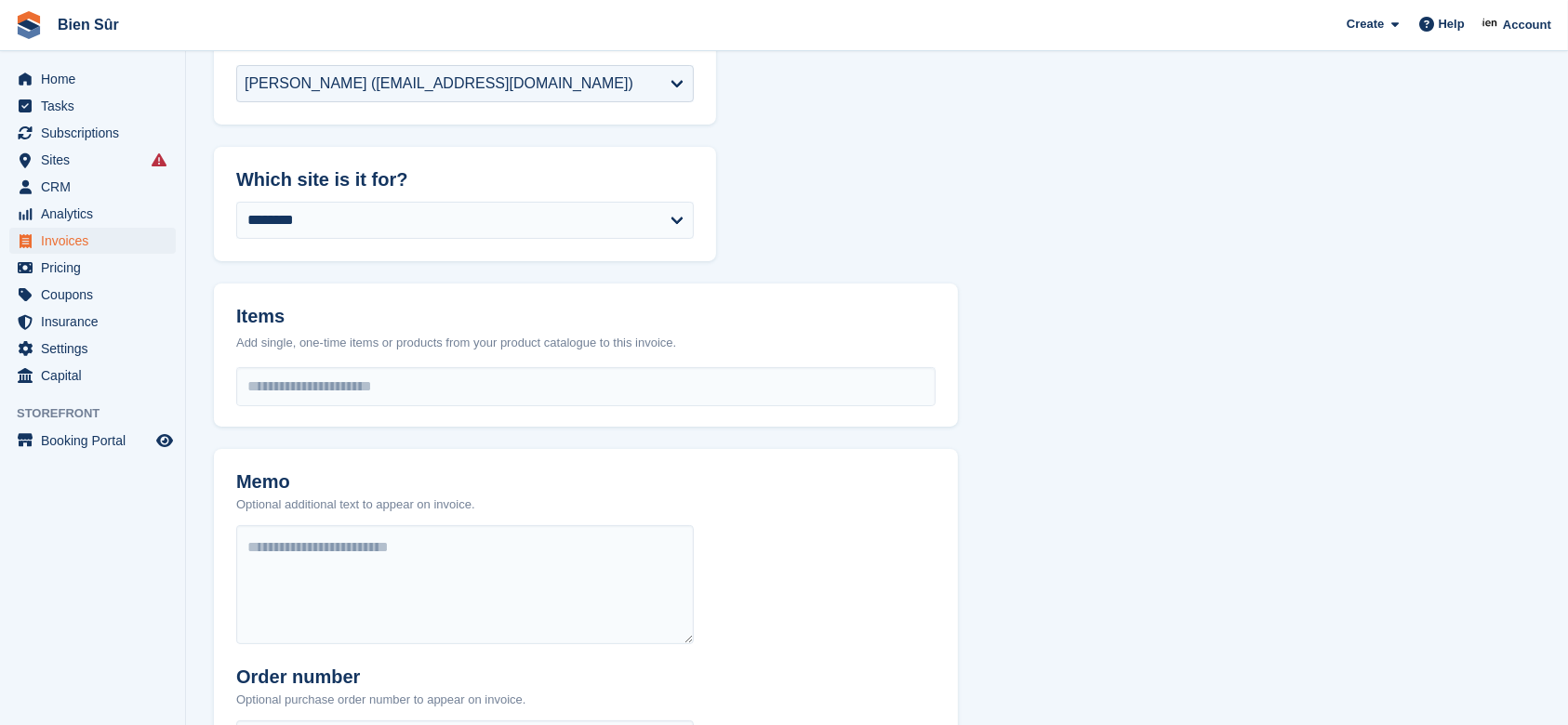
click at [320, 401] on input "select-one" at bounding box center [586, 387] width 698 height 37
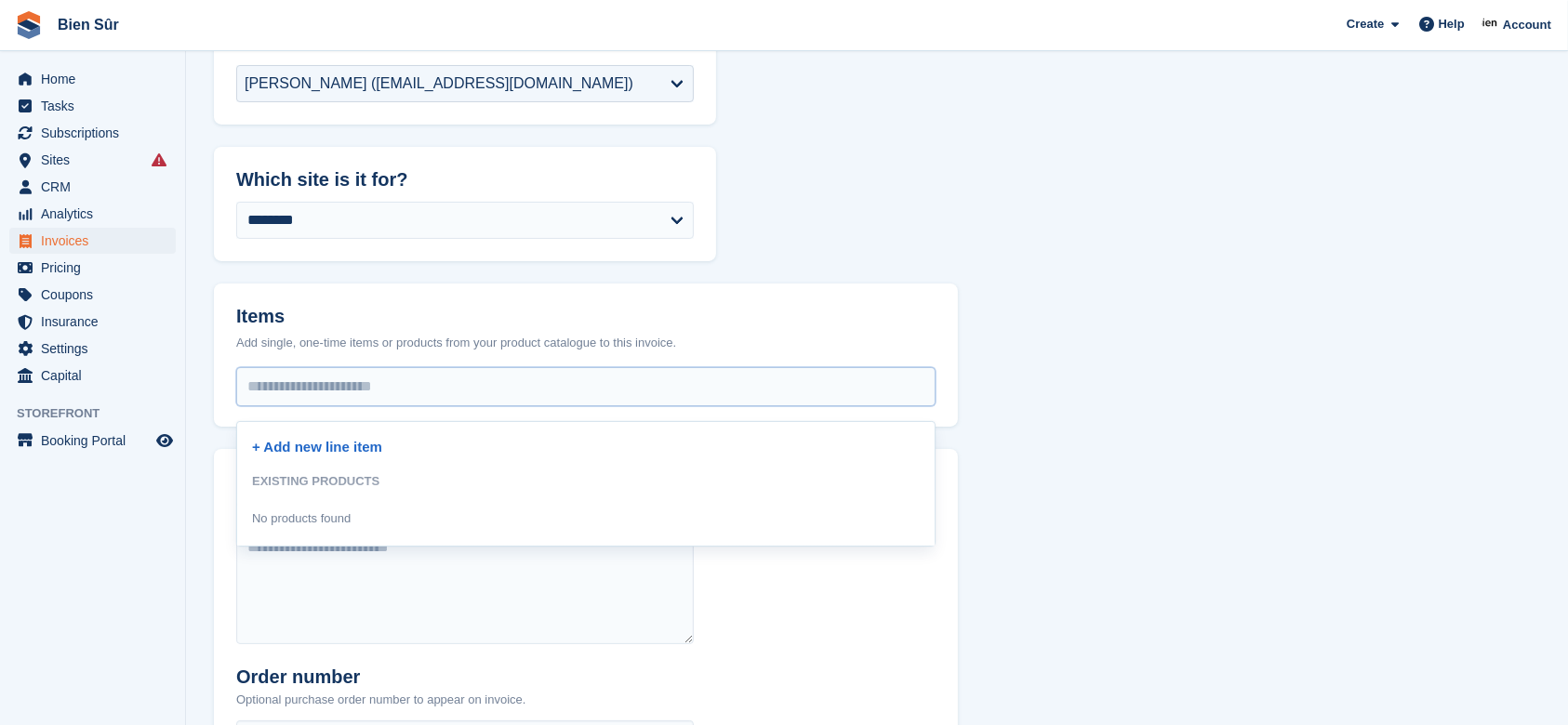
click at [332, 442] on link "+ Add new line item" at bounding box center [317, 446] width 131 height 16
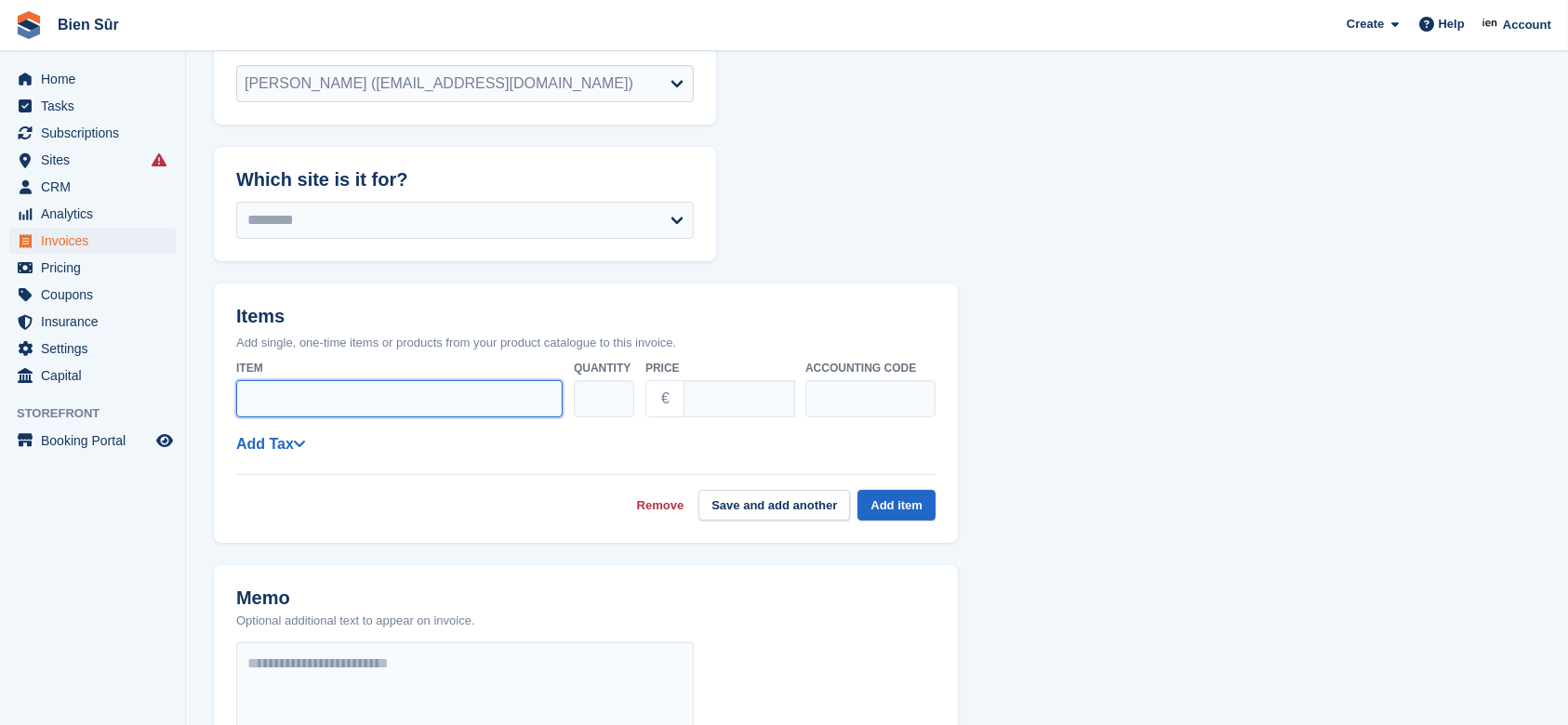
click at [315, 387] on input "Item" at bounding box center [399, 399] width 327 height 37
type input "**********"
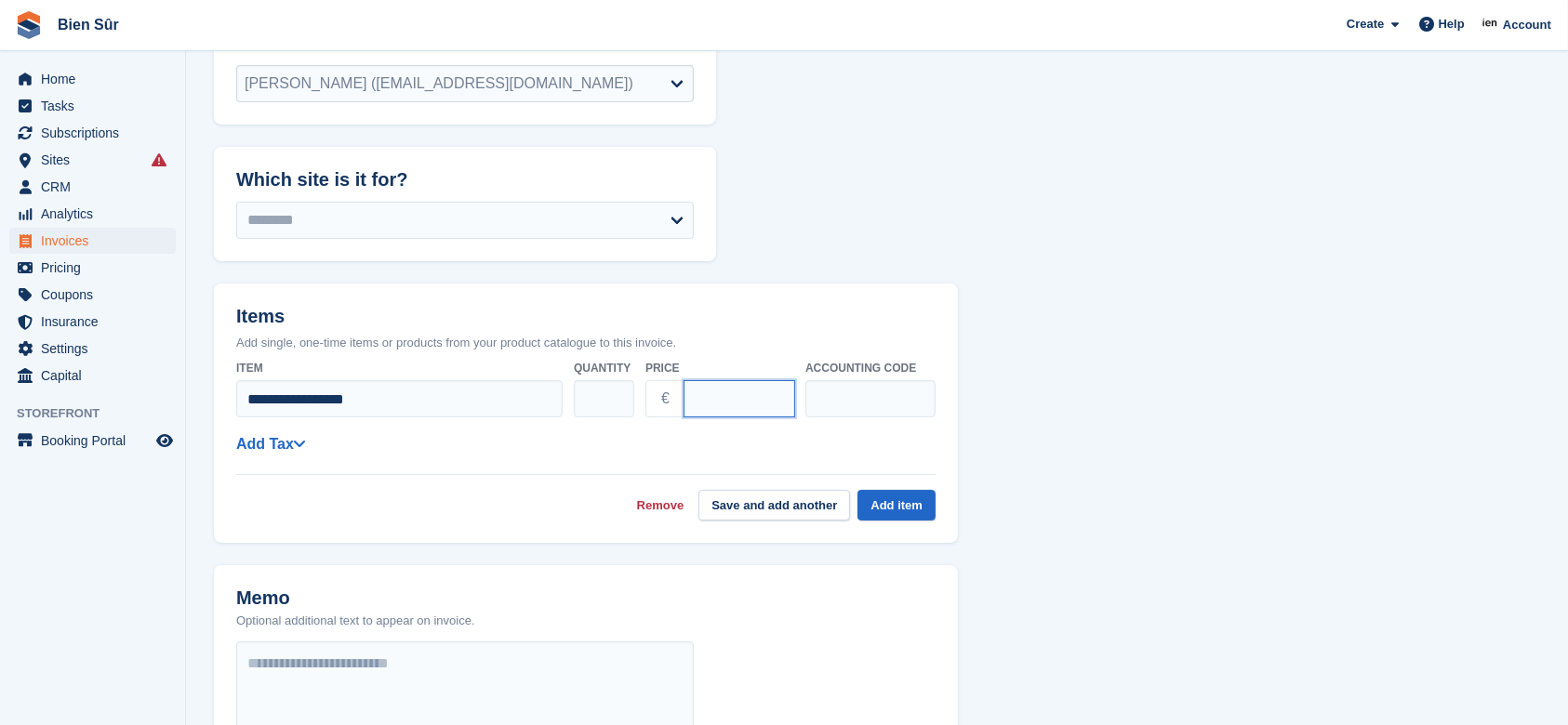
click at [738, 413] on input "****" at bounding box center [740, 399] width 112 height 37
type input "*"
type input "**"
type input "*****"
click at [887, 500] on button "Add item" at bounding box center [897, 505] width 78 height 30
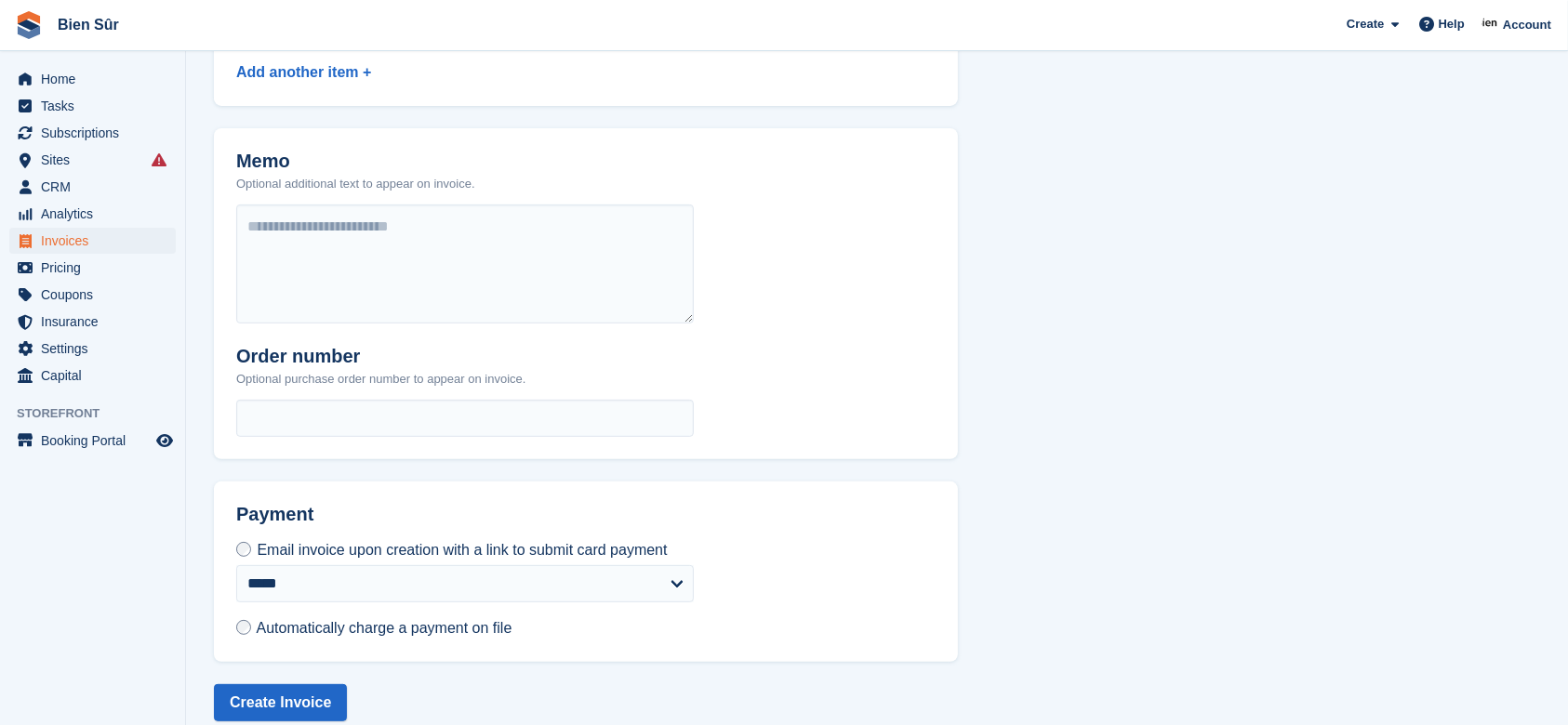
scroll to position [633, 0]
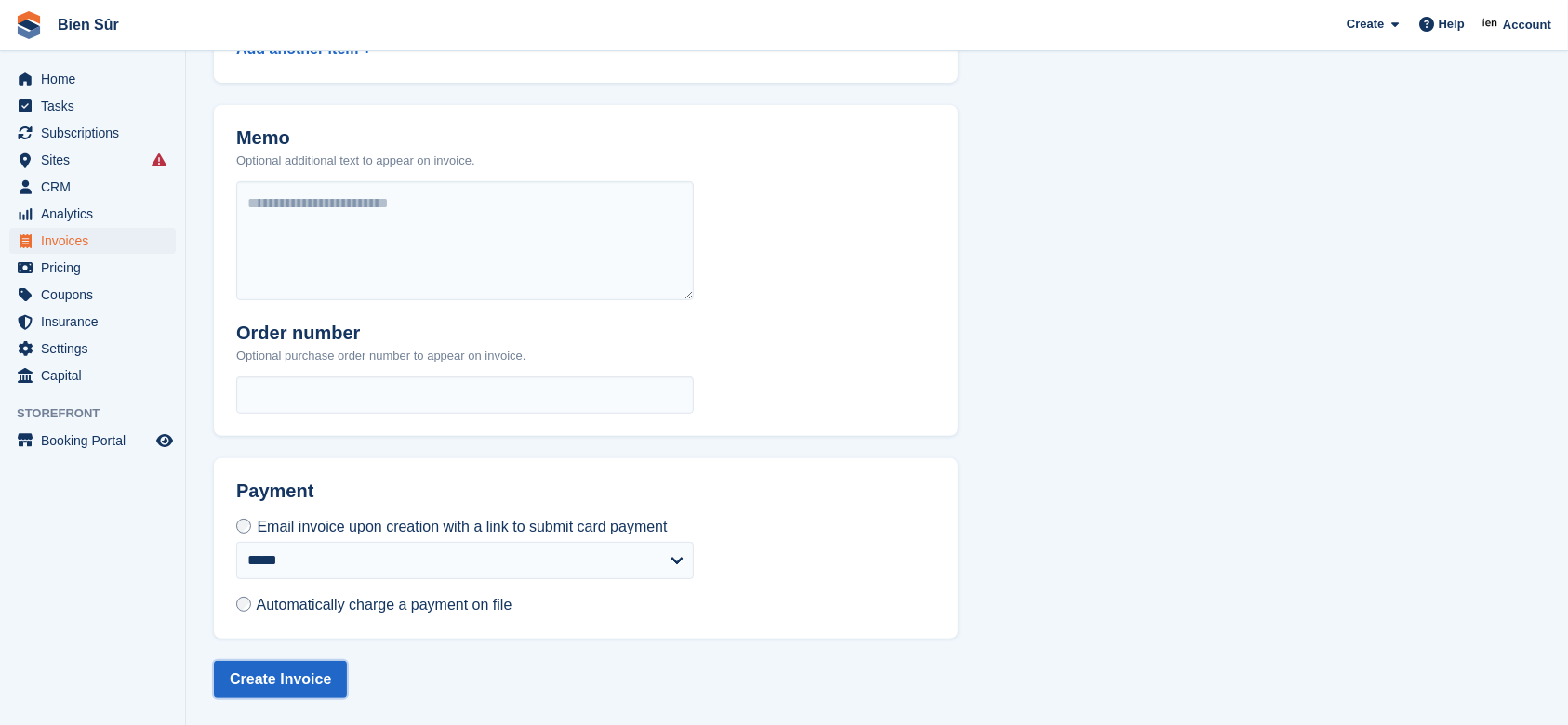
click at [292, 674] on button "Create Invoice" at bounding box center [281, 680] width 133 height 37
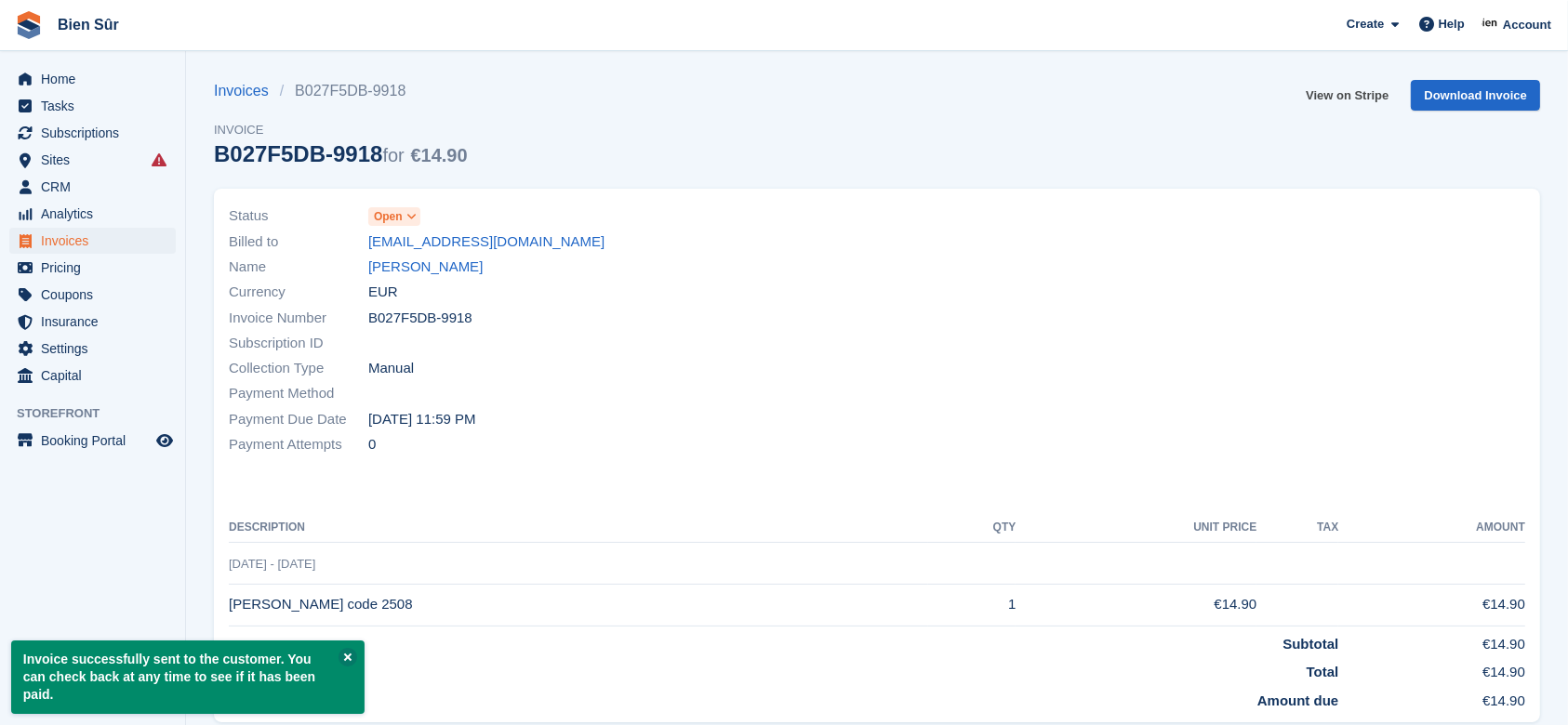
click at [1354, 91] on link "View on Stripe" at bounding box center [1348, 95] width 98 height 30
